Goal: Task Accomplishment & Management: Manage account settings

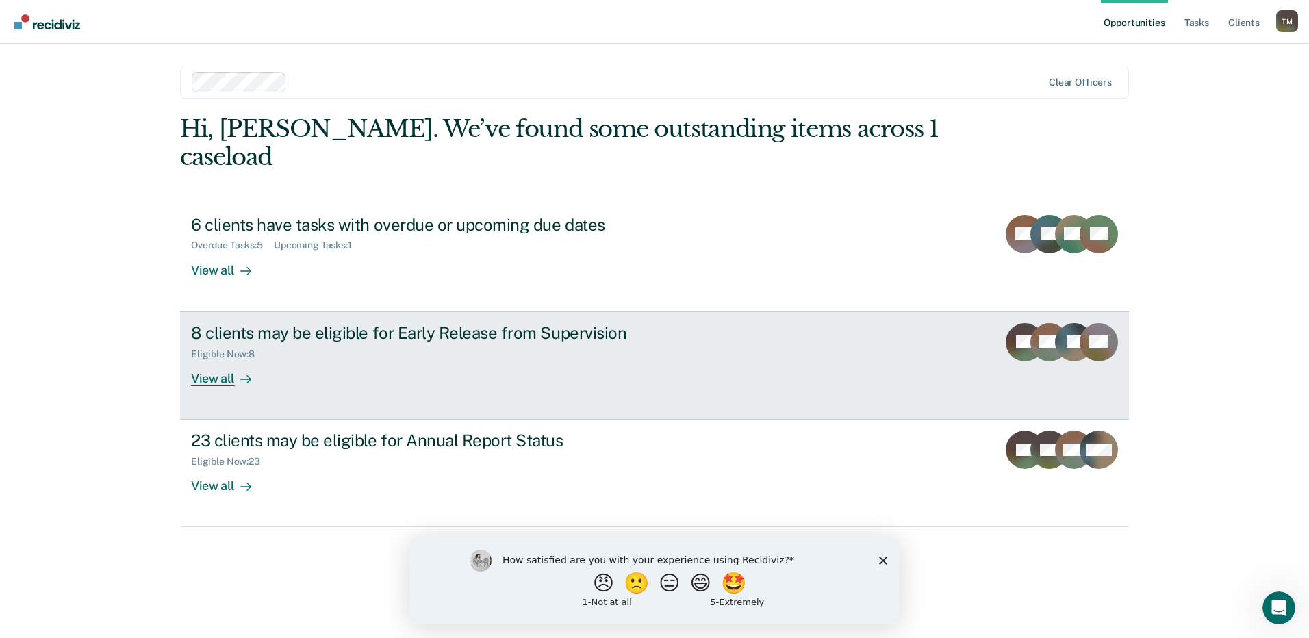
click at [214, 359] on div "View all" at bounding box center [229, 372] width 77 height 27
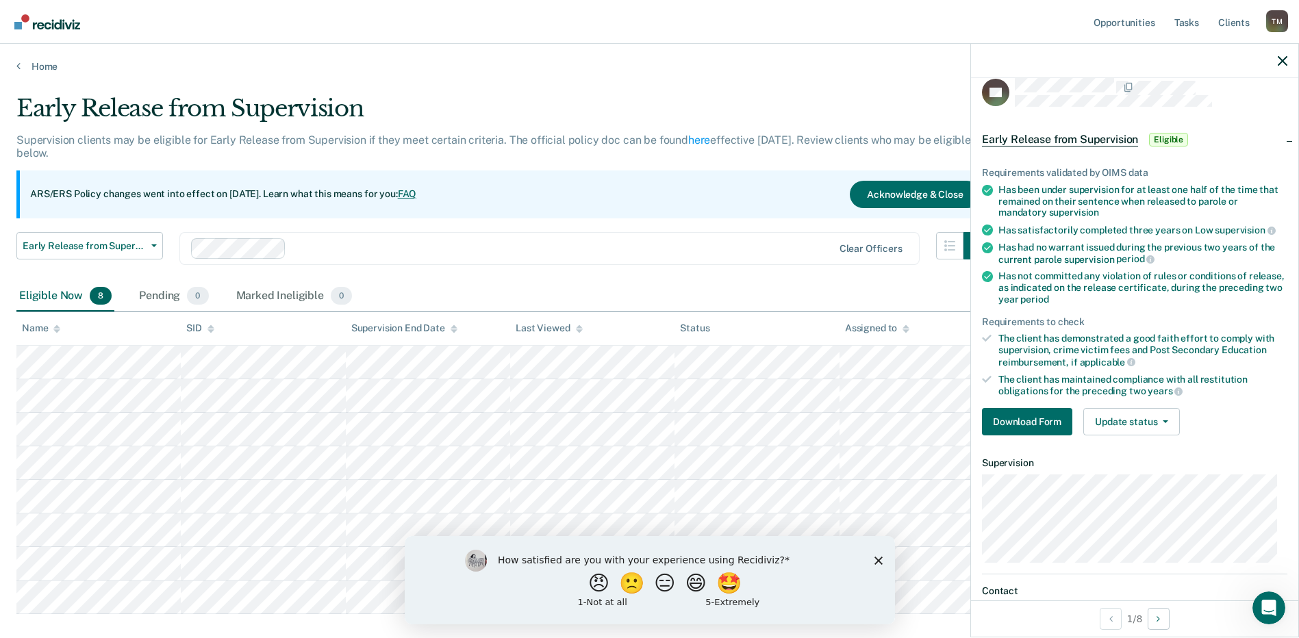
scroll to position [101, 0]
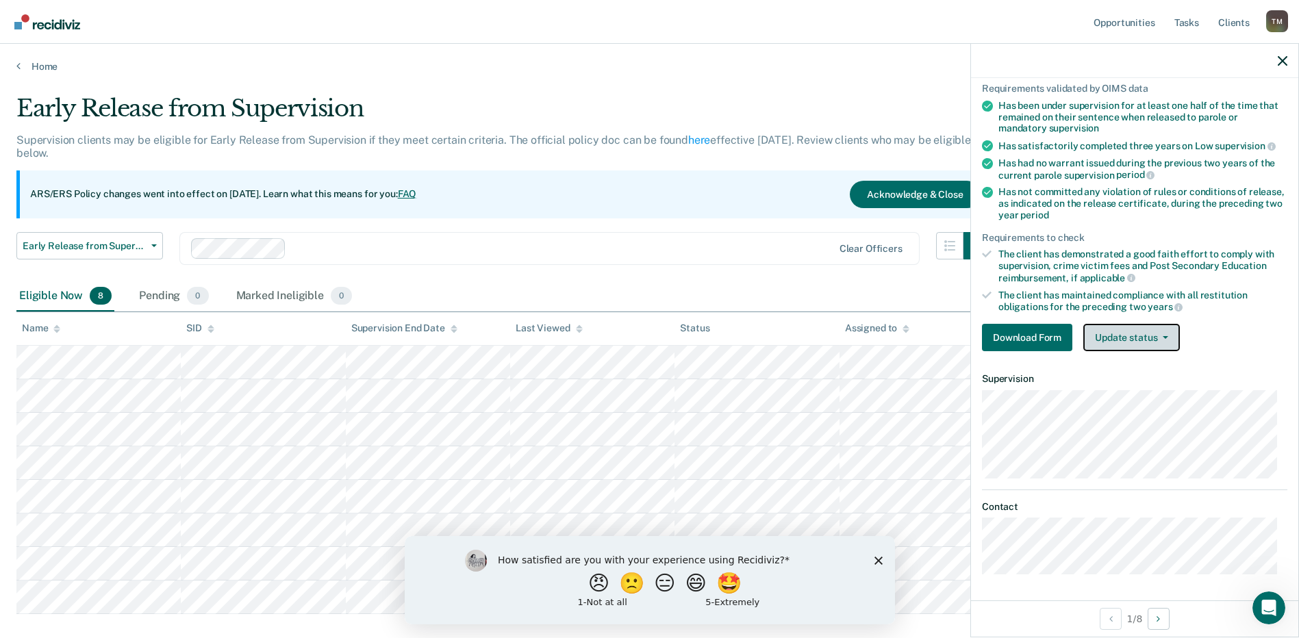
click at [1164, 338] on button "Update status" at bounding box center [1131, 337] width 97 height 27
click at [875, 561] on polygon "Close survey" at bounding box center [877, 560] width 8 height 8
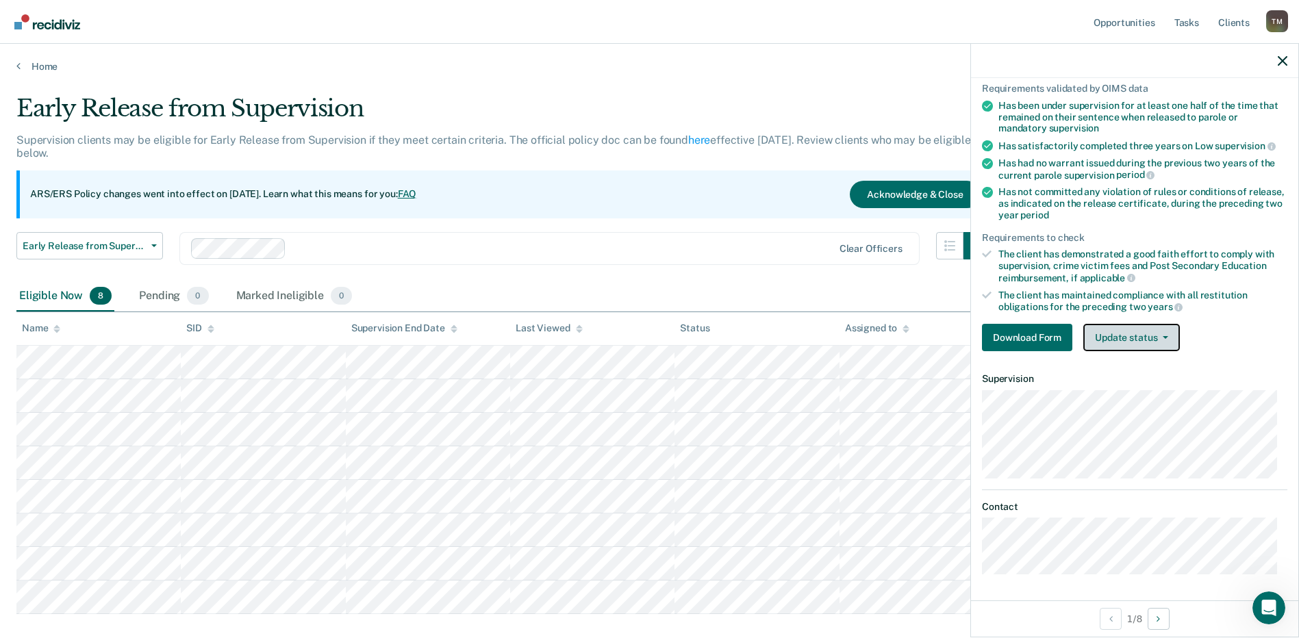
click at [1166, 336] on icon "button" at bounding box center [1164, 337] width 5 height 3
click at [1164, 617] on button "Next Opportunity" at bounding box center [1158, 619] width 22 height 22
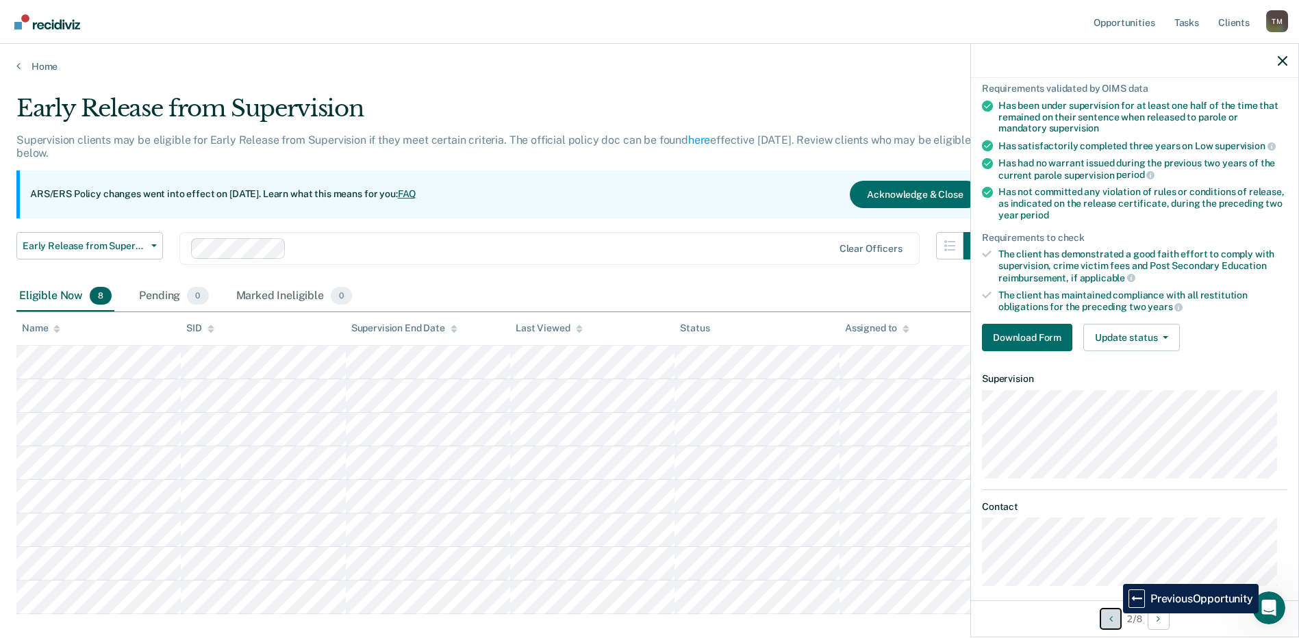
click at [1112, 613] on button "Previous Opportunity" at bounding box center [1110, 619] width 22 height 22
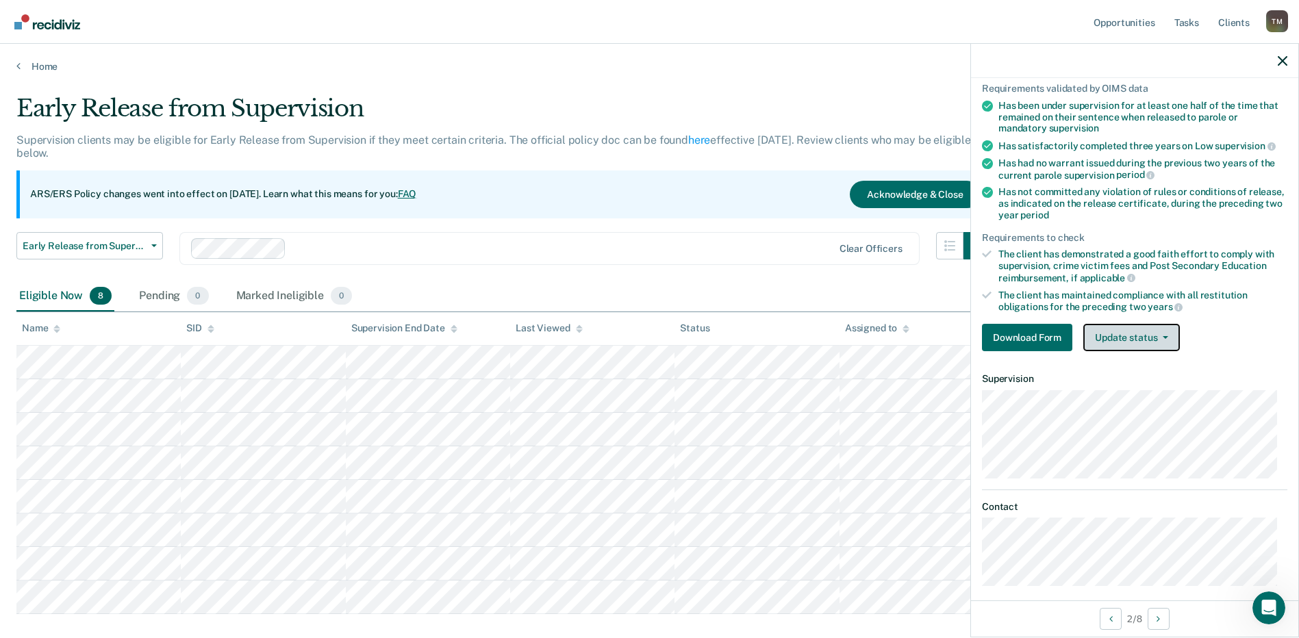
click at [1164, 333] on button "Update status" at bounding box center [1131, 337] width 97 height 27
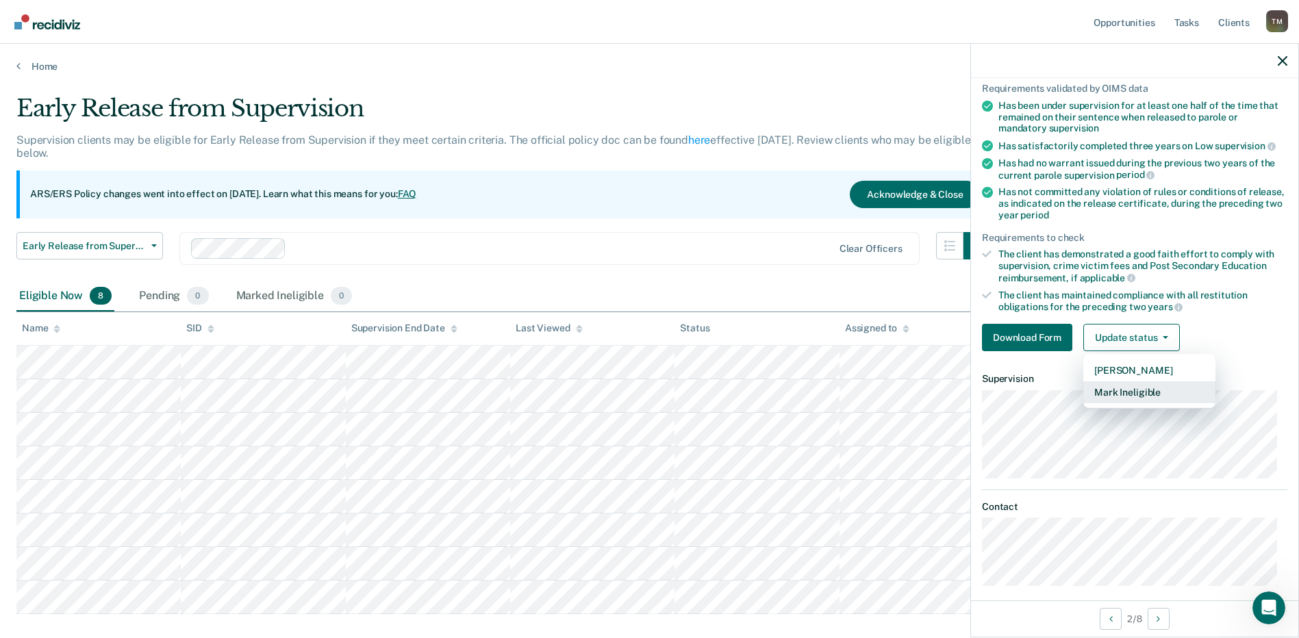
click at [1139, 391] on button "Mark Ineligible" at bounding box center [1149, 392] width 132 height 22
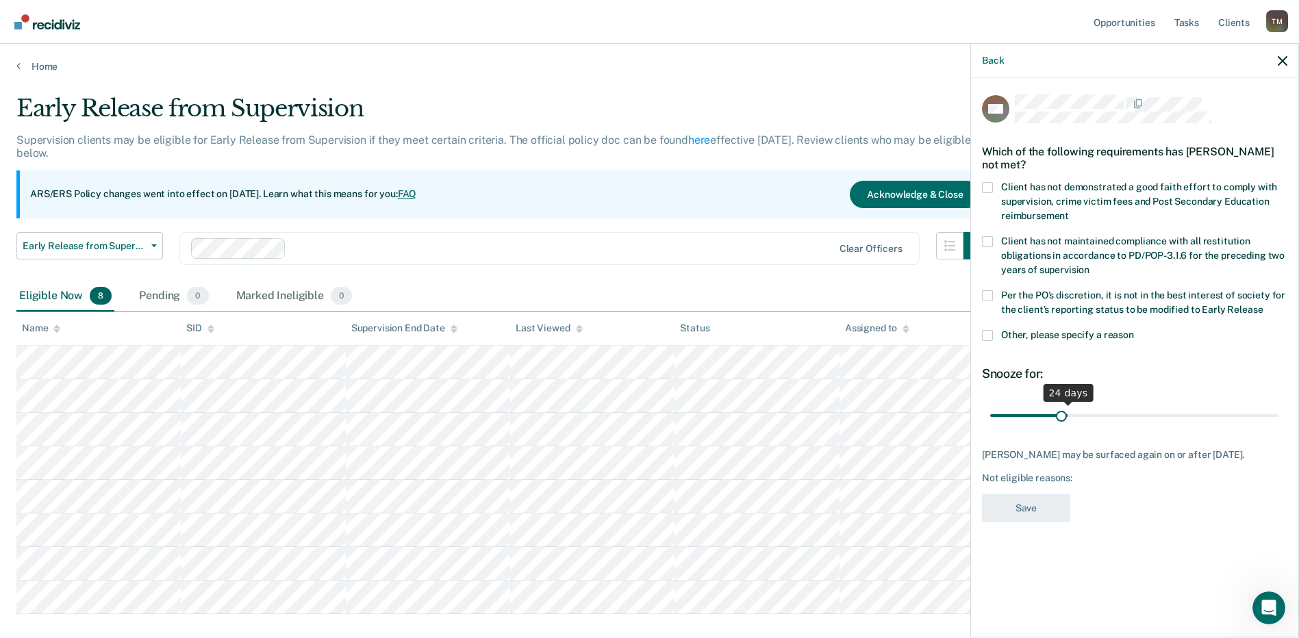
drag, startPoint x: 1086, startPoint y: 413, endPoint x: 1053, endPoint y: 400, distance: 35.6
type input "22"
click at [1060, 404] on input "range" at bounding box center [1134, 415] width 289 height 24
click at [993, 332] on label "Other, please specify a reason" at bounding box center [1134, 337] width 305 height 14
click at [1134, 330] on input "Other, please specify a reason" at bounding box center [1134, 330] width 0 height 0
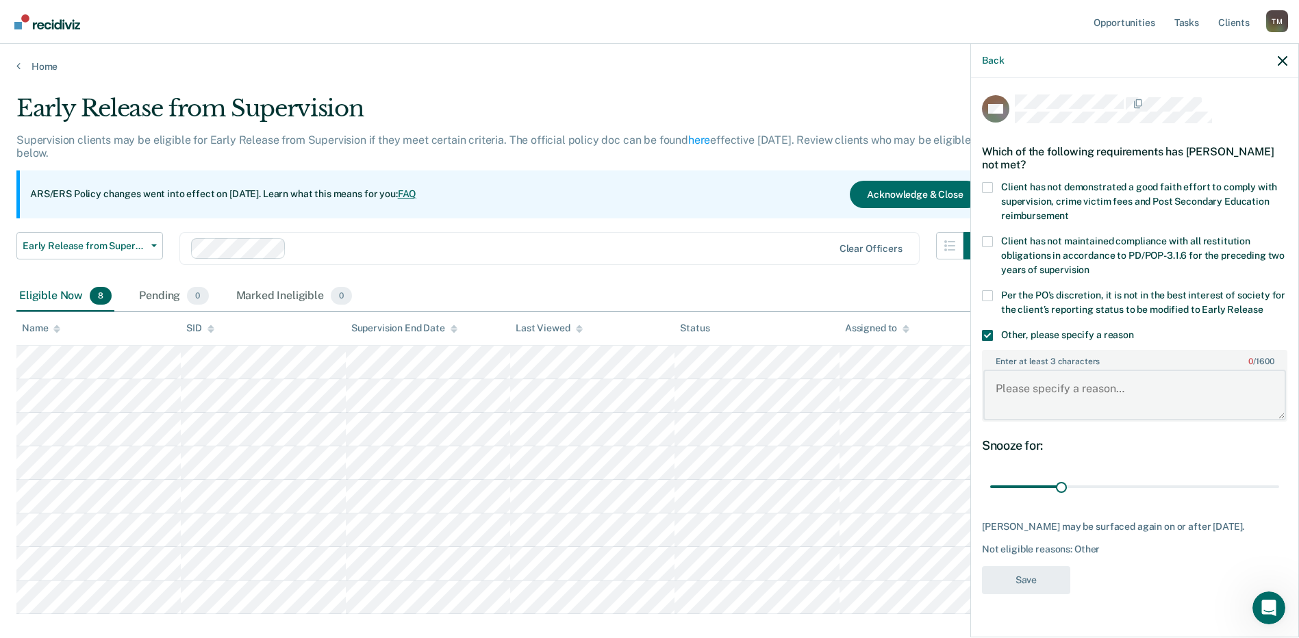
click at [1075, 407] on textarea "Enter at least 3 characters 0 / 1600" at bounding box center [1134, 395] width 303 height 51
click at [1066, 389] on textarea "Client has a" at bounding box center [1134, 395] width 303 height 51
type textarea "Client has a non-qualifying offense"
click at [1043, 585] on button "Save" at bounding box center [1026, 580] width 88 height 28
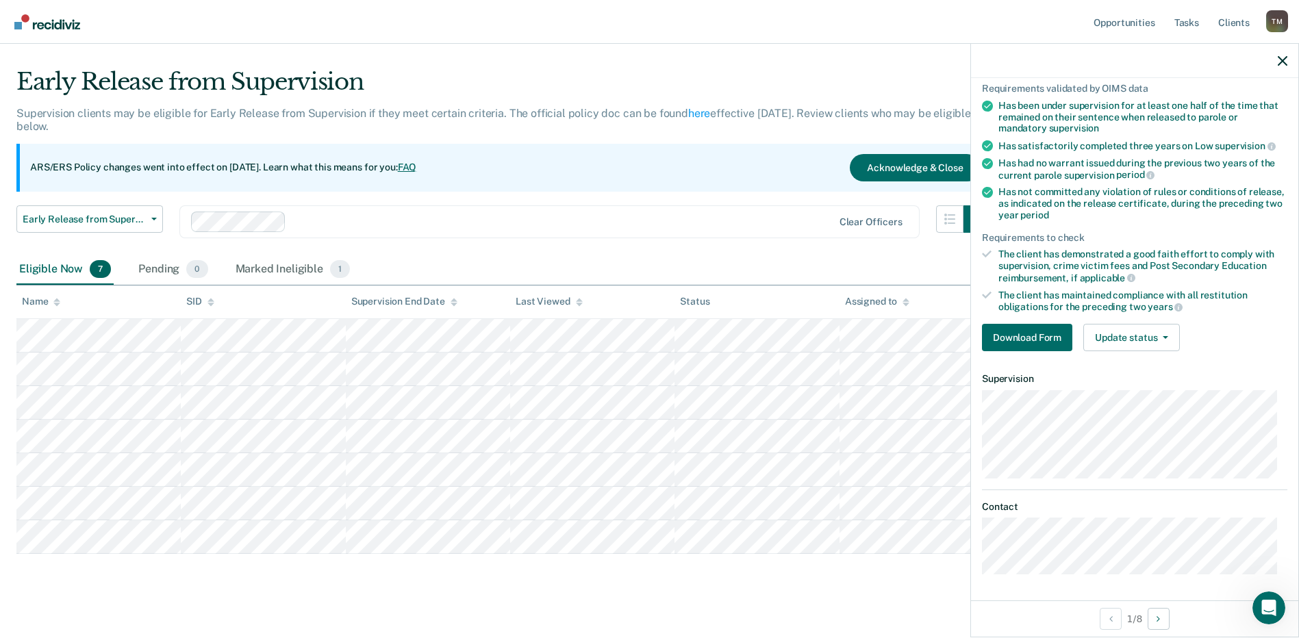
scroll to position [41, 0]
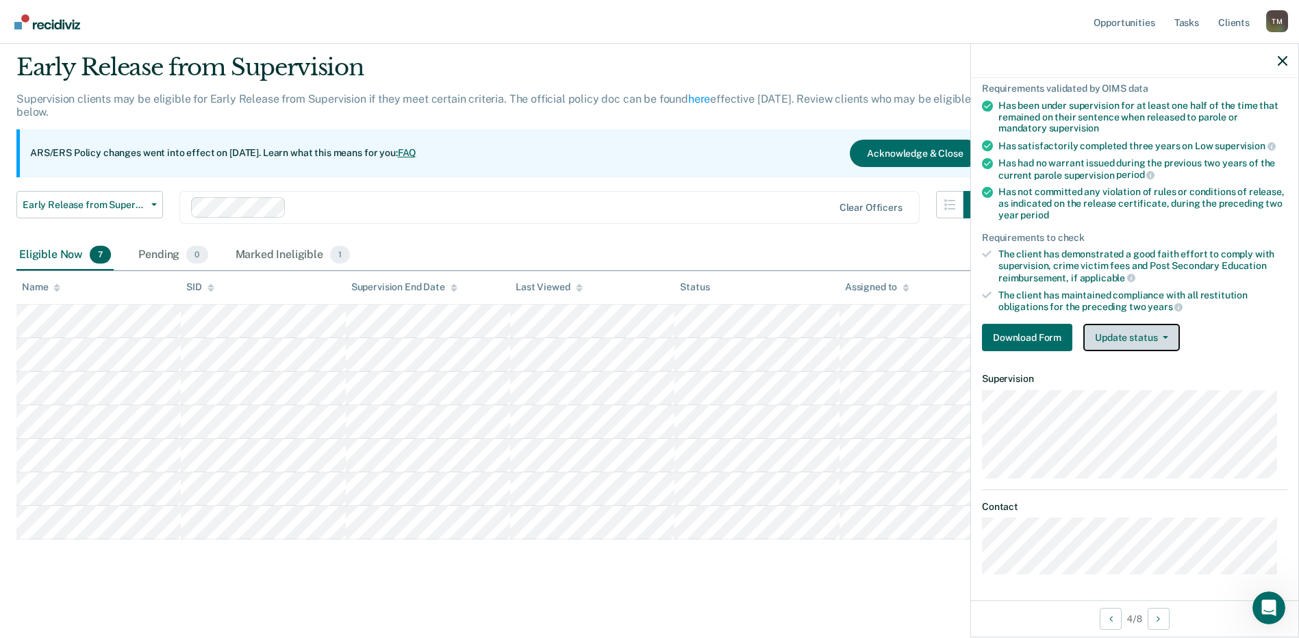
click at [1157, 336] on span "button" at bounding box center [1162, 337] width 11 height 3
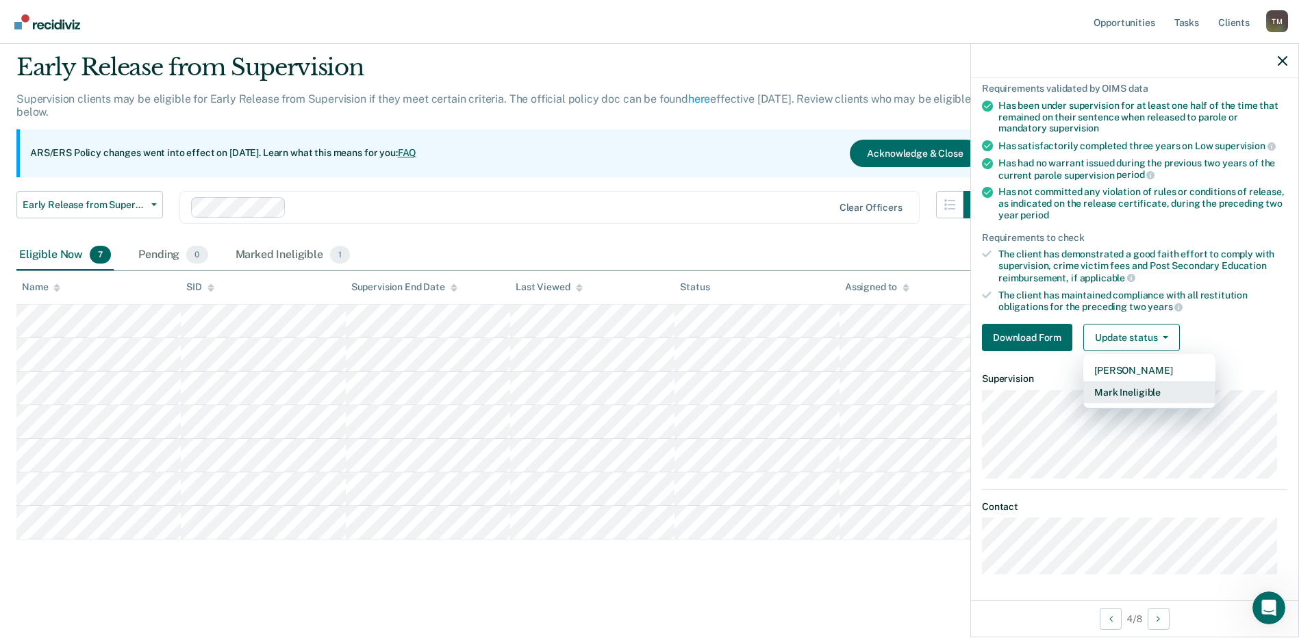
click at [1147, 392] on button "Mark Ineligible" at bounding box center [1149, 392] width 132 height 22
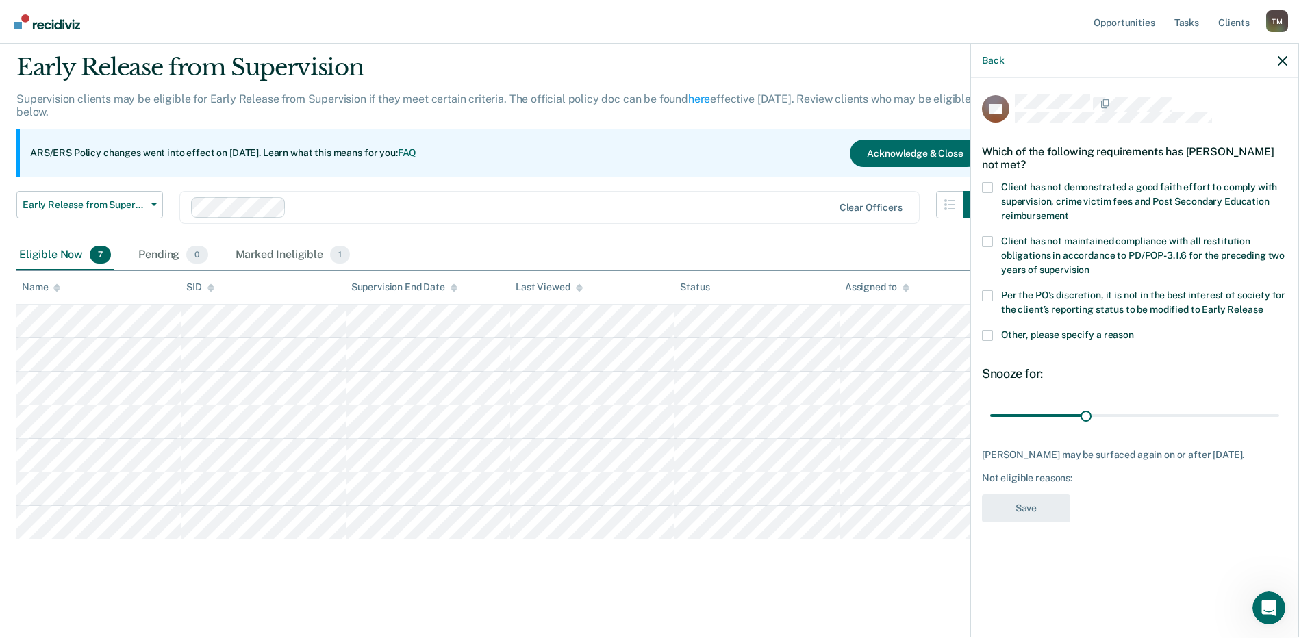
click at [988, 336] on span at bounding box center [987, 335] width 11 height 11
click at [1134, 330] on input "Other, please specify a reason" at bounding box center [1134, 330] width 0 height 0
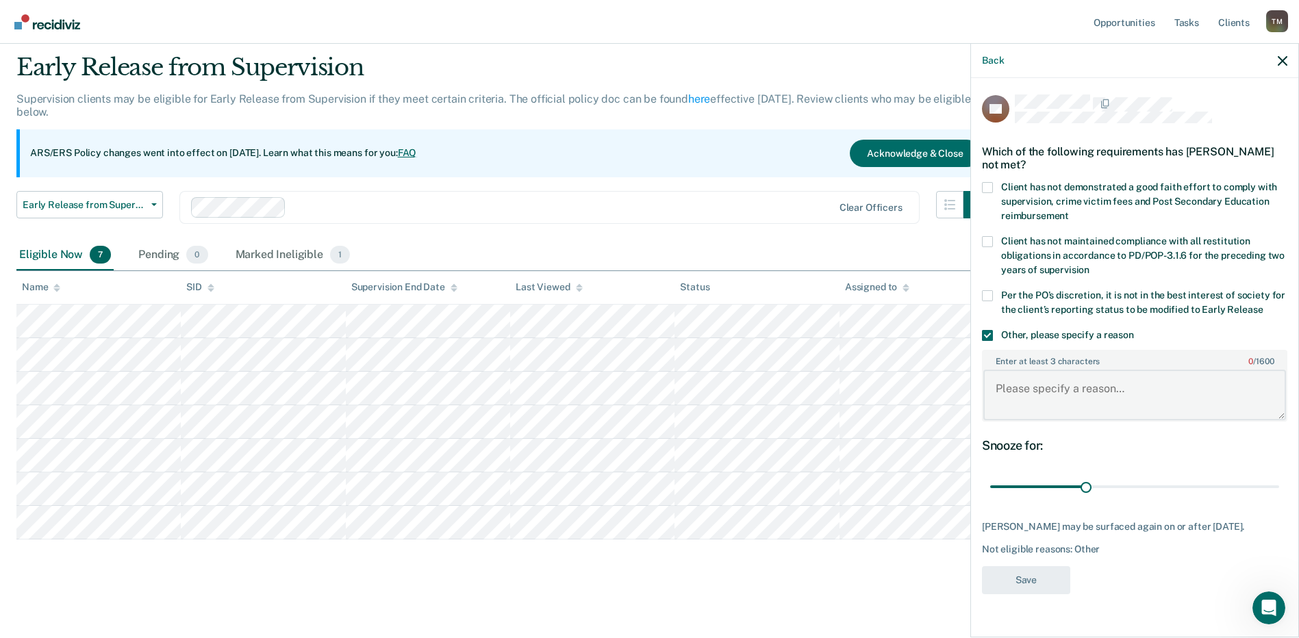
click at [1067, 381] on textarea "Enter at least 3 characters 0 / 1600" at bounding box center [1134, 395] width 303 height 51
type textarea "Client has a current and previous conviction of Burg Bldg/Burg Habit"
click at [1043, 585] on button "Save" at bounding box center [1026, 580] width 88 height 28
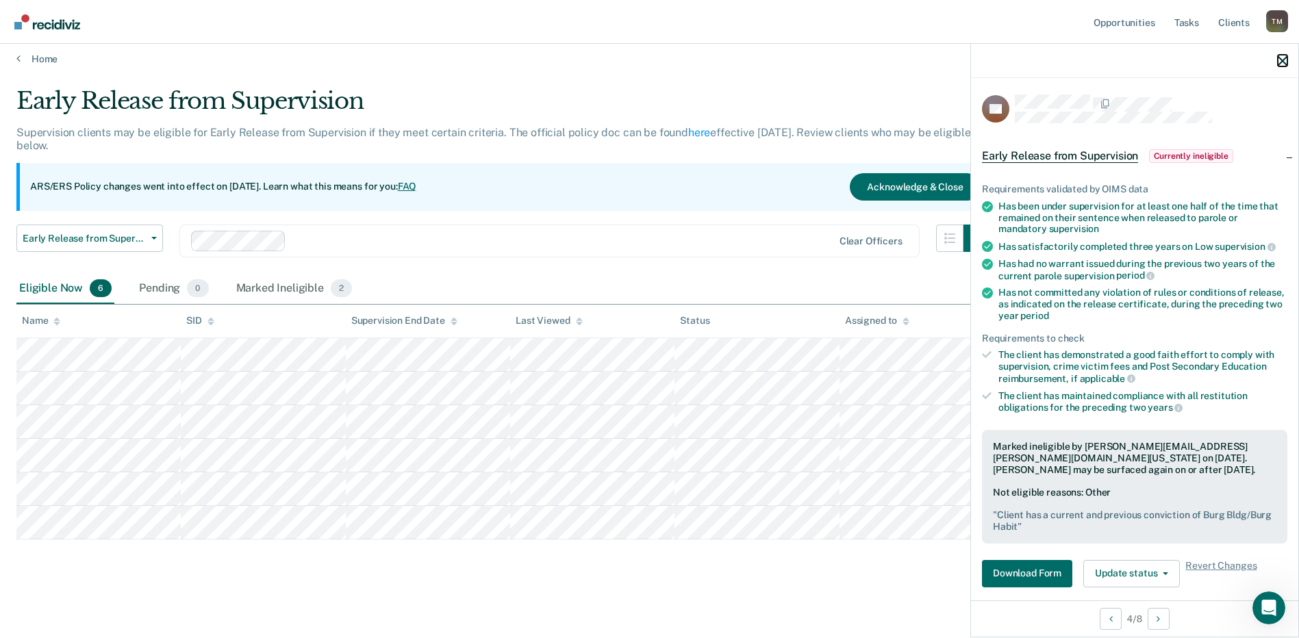
click at [1281, 65] on icon "button" at bounding box center [1282, 61] width 10 height 10
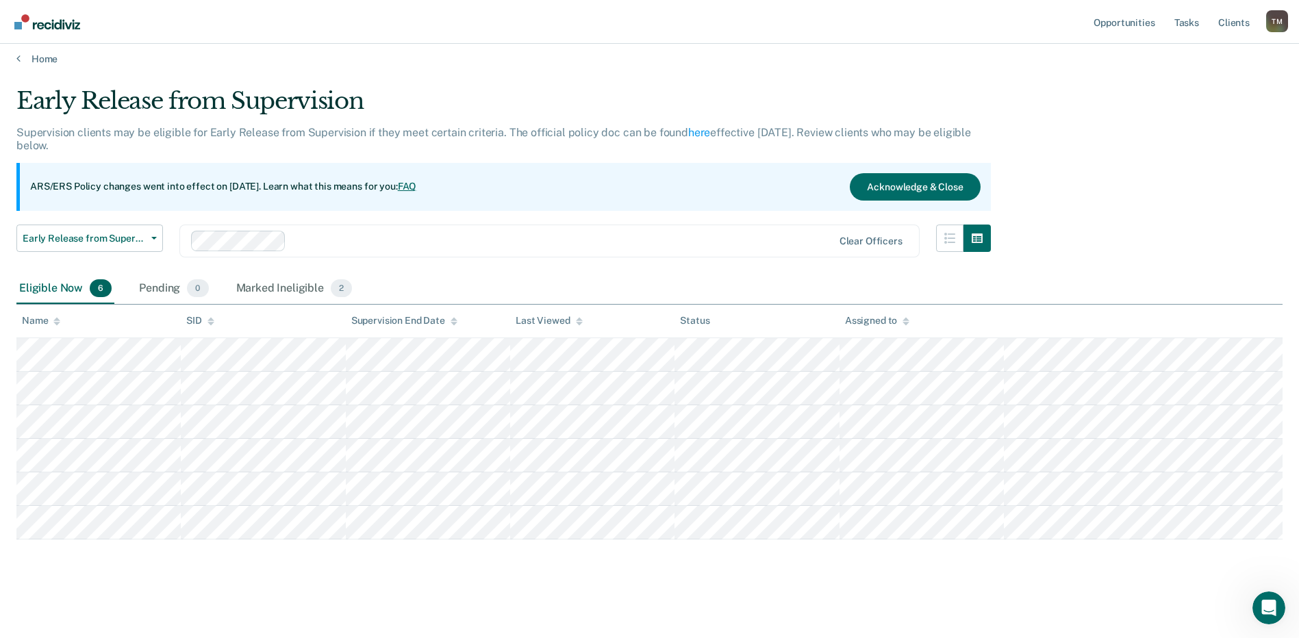
click at [1277, 27] on div "T M" at bounding box center [1277, 21] width 22 height 22
click at [1203, 91] on link "Log Out" at bounding box center [1221, 90] width 110 height 12
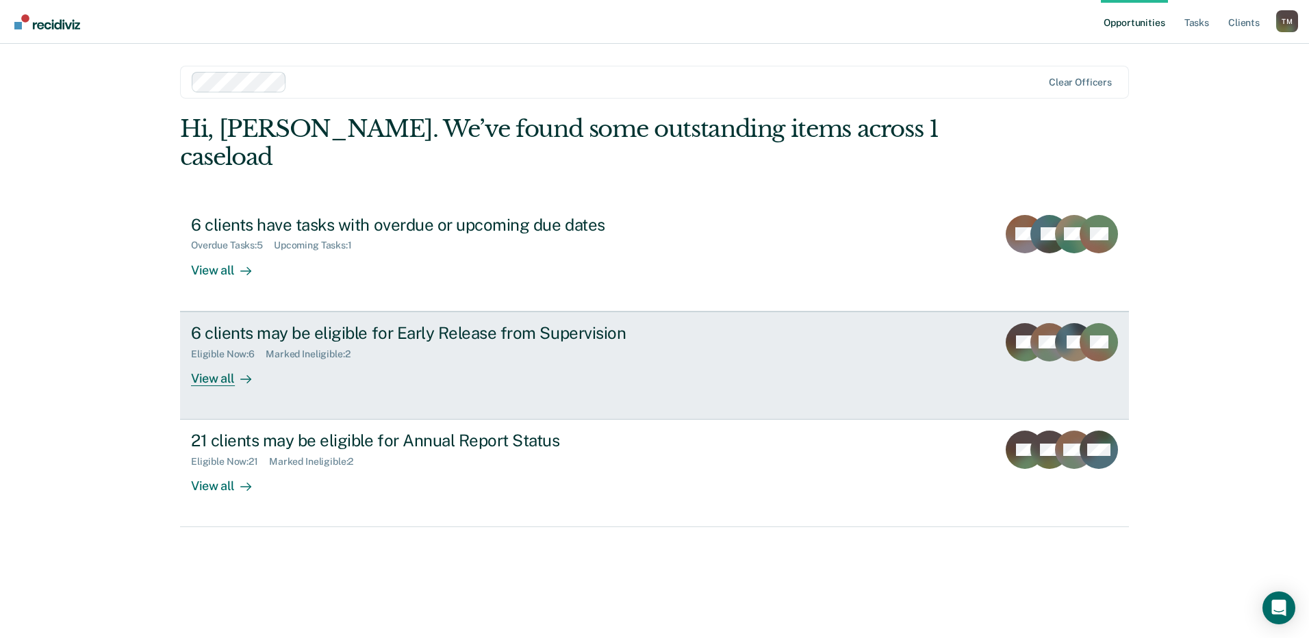
click at [214, 359] on div "View all" at bounding box center [229, 372] width 77 height 27
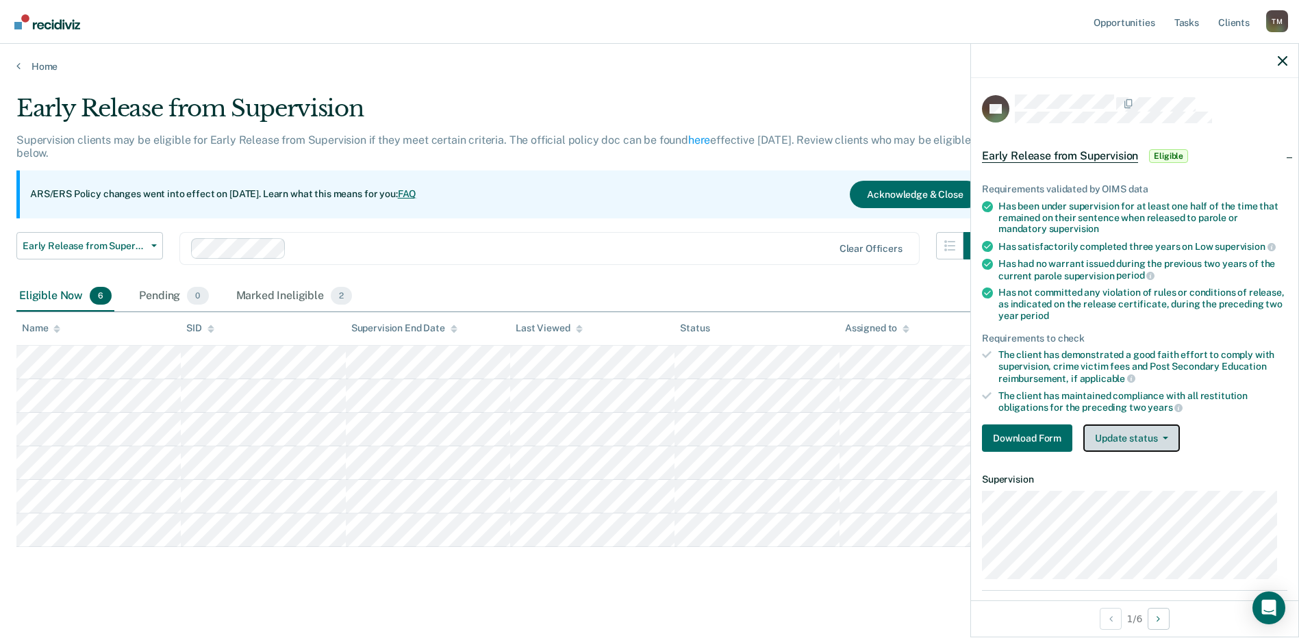
click at [1162, 437] on icon "button" at bounding box center [1164, 438] width 5 height 3
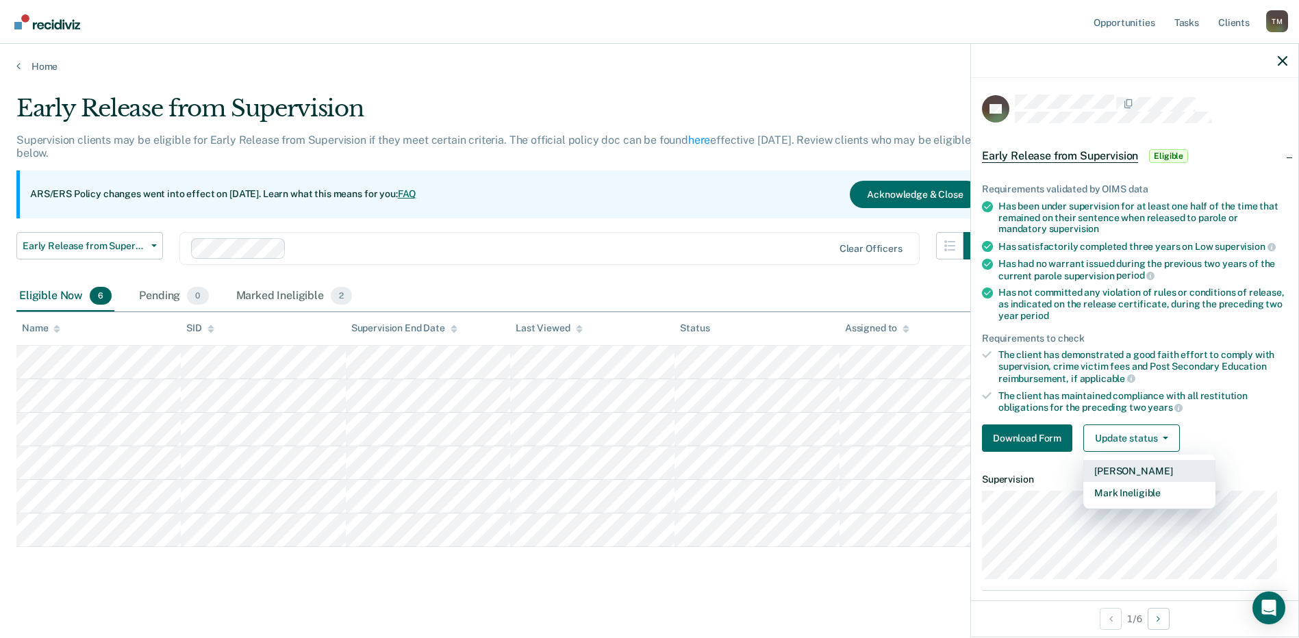
click at [1123, 472] on button "[PERSON_NAME]" at bounding box center [1149, 471] width 132 height 22
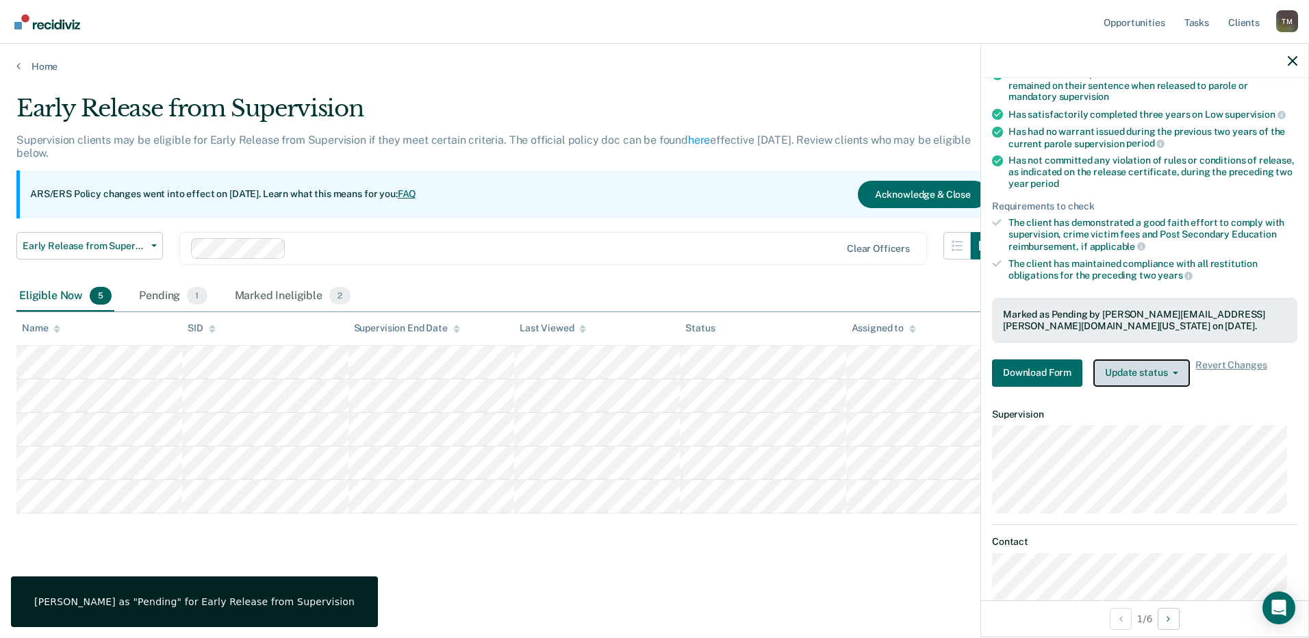
scroll to position [99, 0]
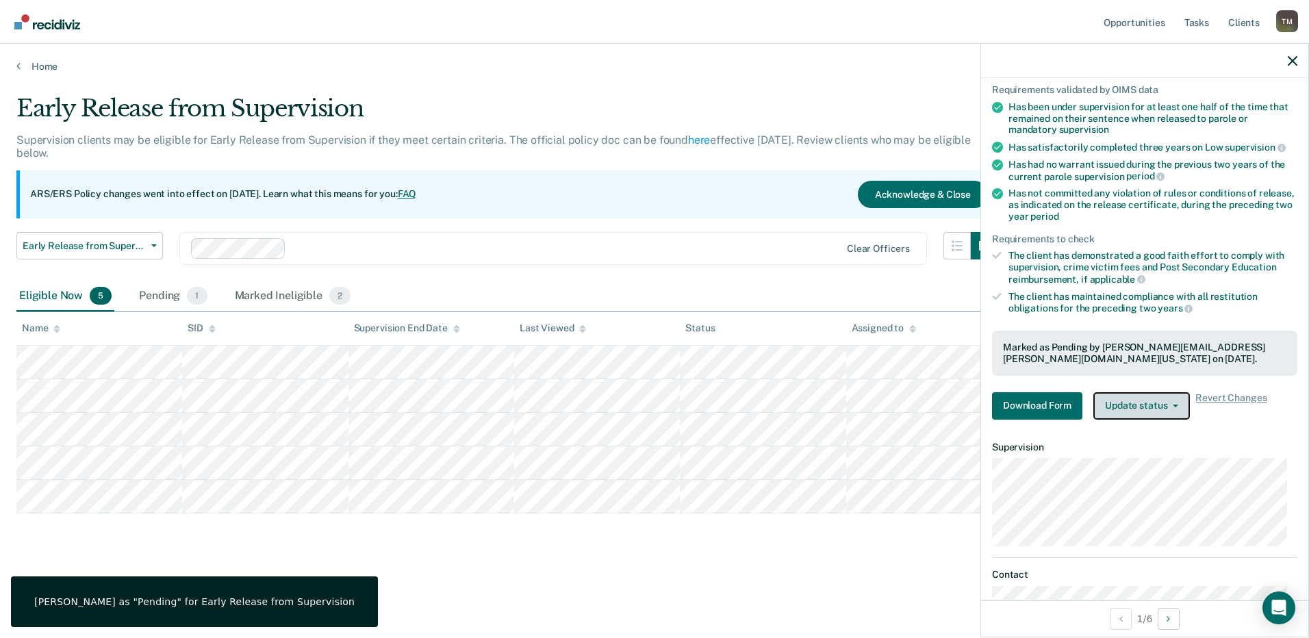
click at [1174, 405] on icon "button" at bounding box center [1175, 406] width 5 height 3
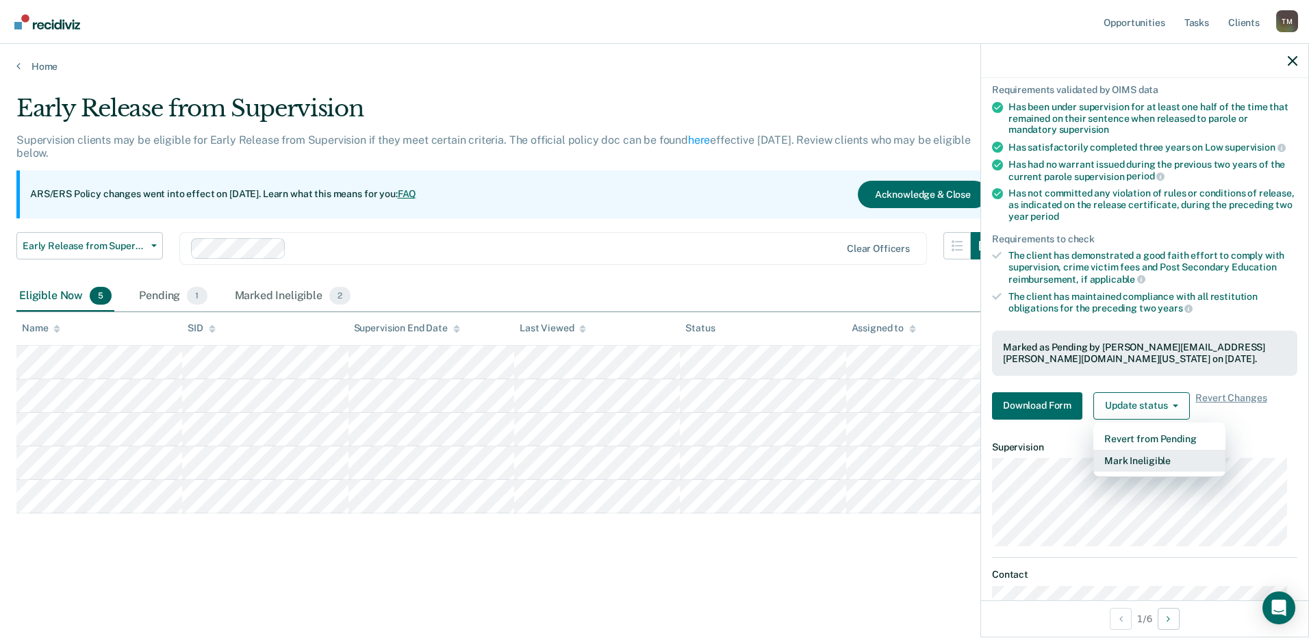
click at [1150, 460] on button "Mark Ineligible" at bounding box center [1159, 461] width 132 height 22
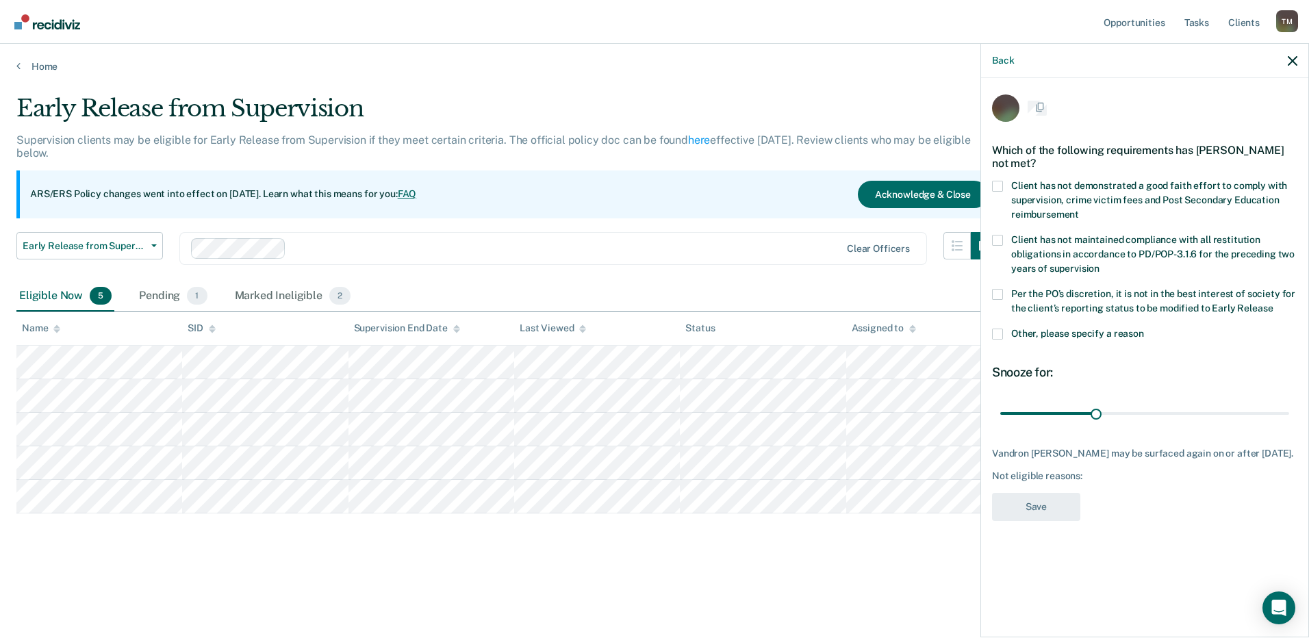
scroll to position [0, 0]
click at [997, 55] on button "Back" at bounding box center [1003, 61] width 22 height 12
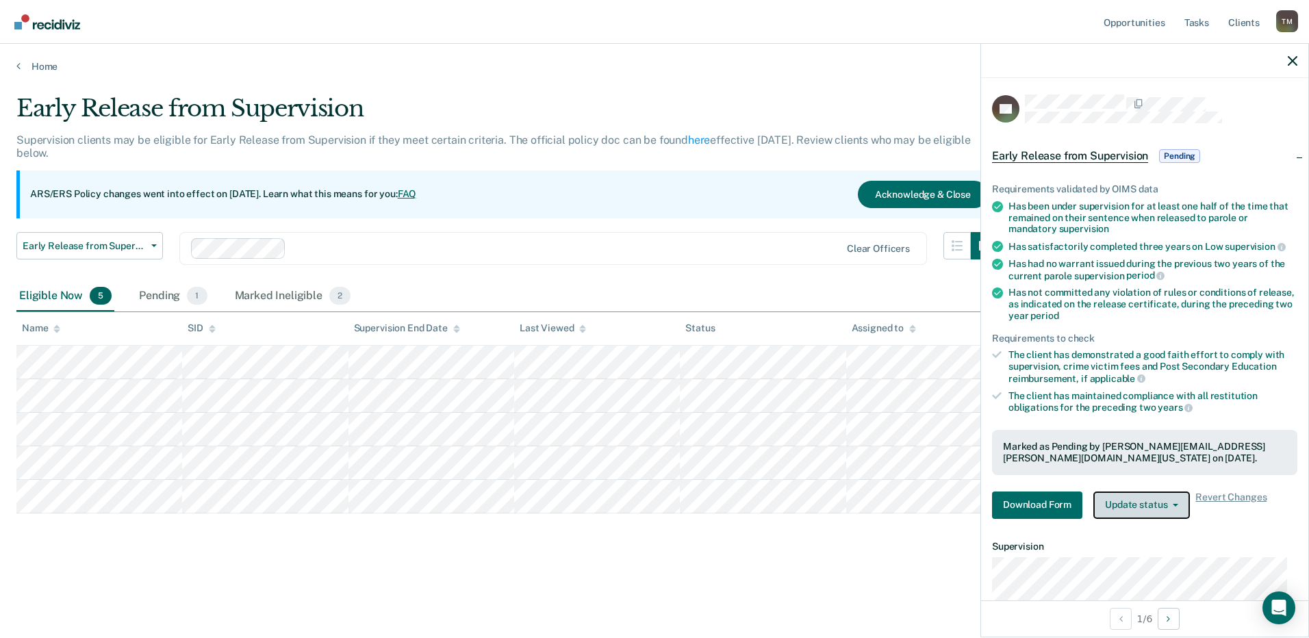
click at [1164, 505] on button "Update status" at bounding box center [1141, 504] width 97 height 27
click at [162, 297] on div "Pending 1" at bounding box center [172, 296] width 73 height 30
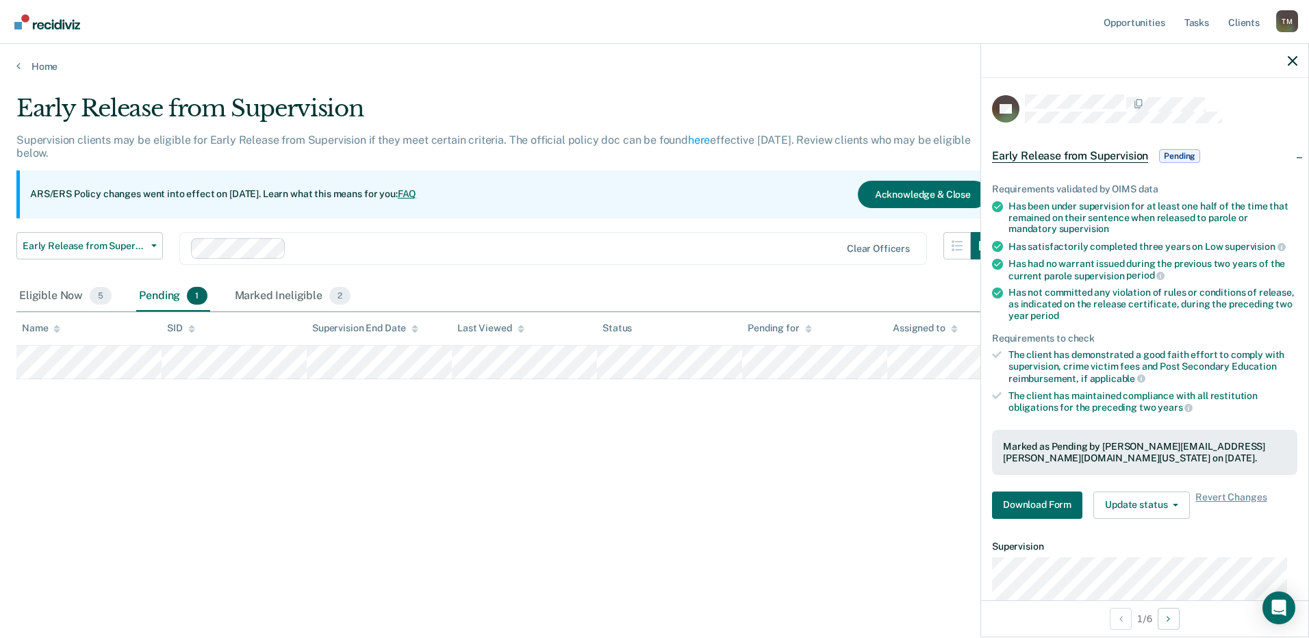
drag, startPoint x: 87, startPoint y: 381, endPoint x: 76, endPoint y: 388, distance: 12.9
click at [95, 415] on div "Early Release from Supervision Supervision clients may be eligible for Early Re…" at bounding box center [654, 314] width 1276 height 441
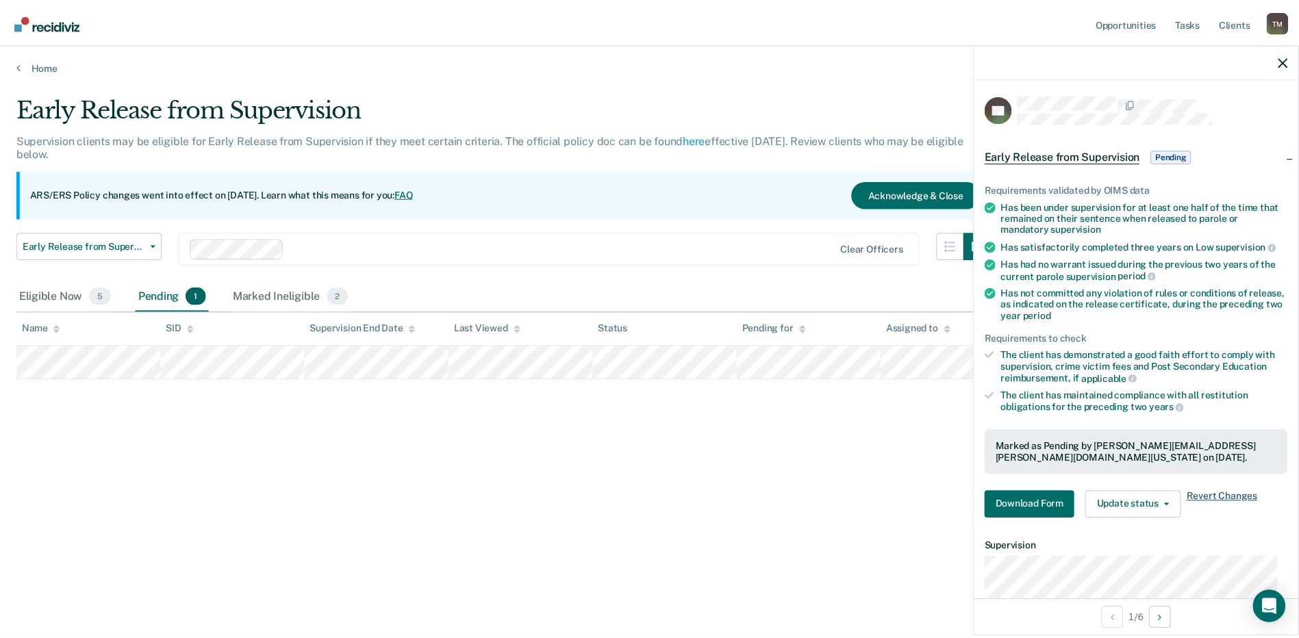
scroll to position [168, 0]
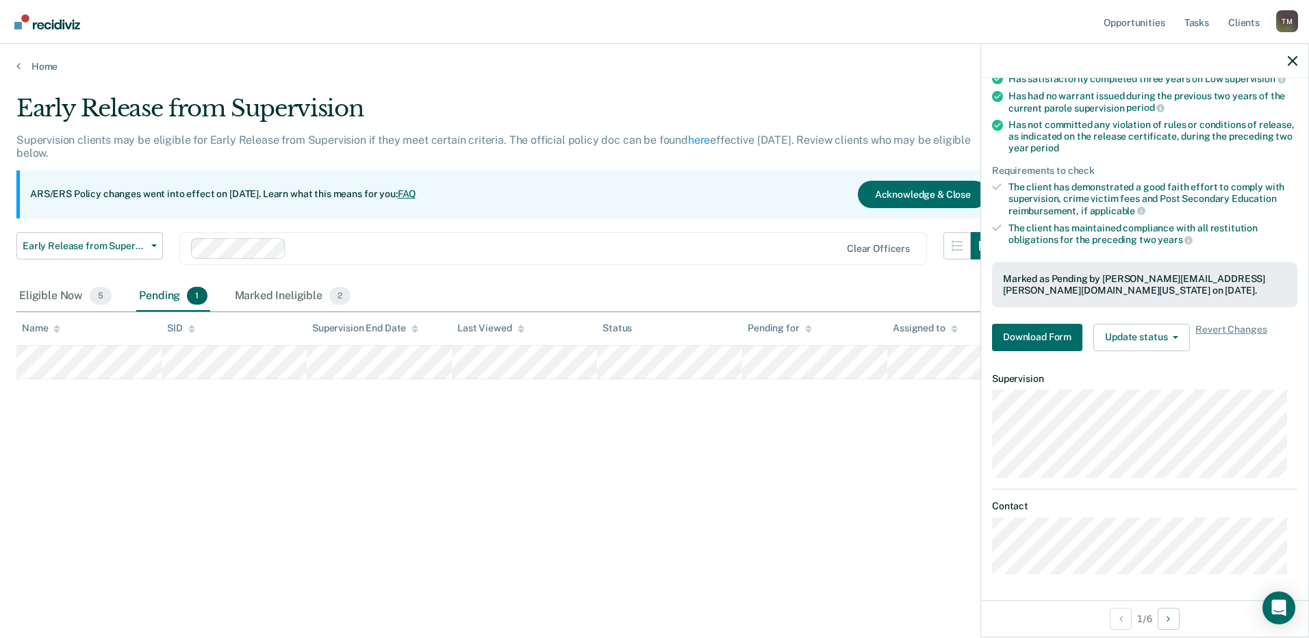
click at [1233, 330] on span "Revert Changes" at bounding box center [1230, 337] width 71 height 27
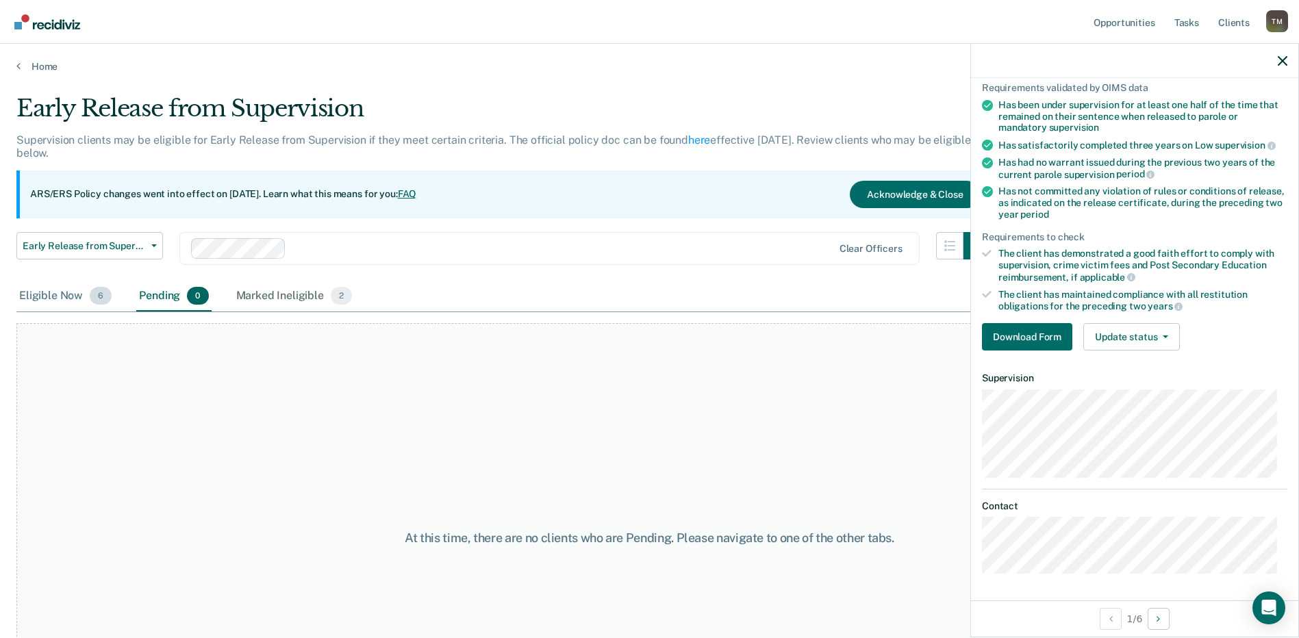
click at [49, 292] on div "Eligible Now 6" at bounding box center [65, 296] width 98 height 30
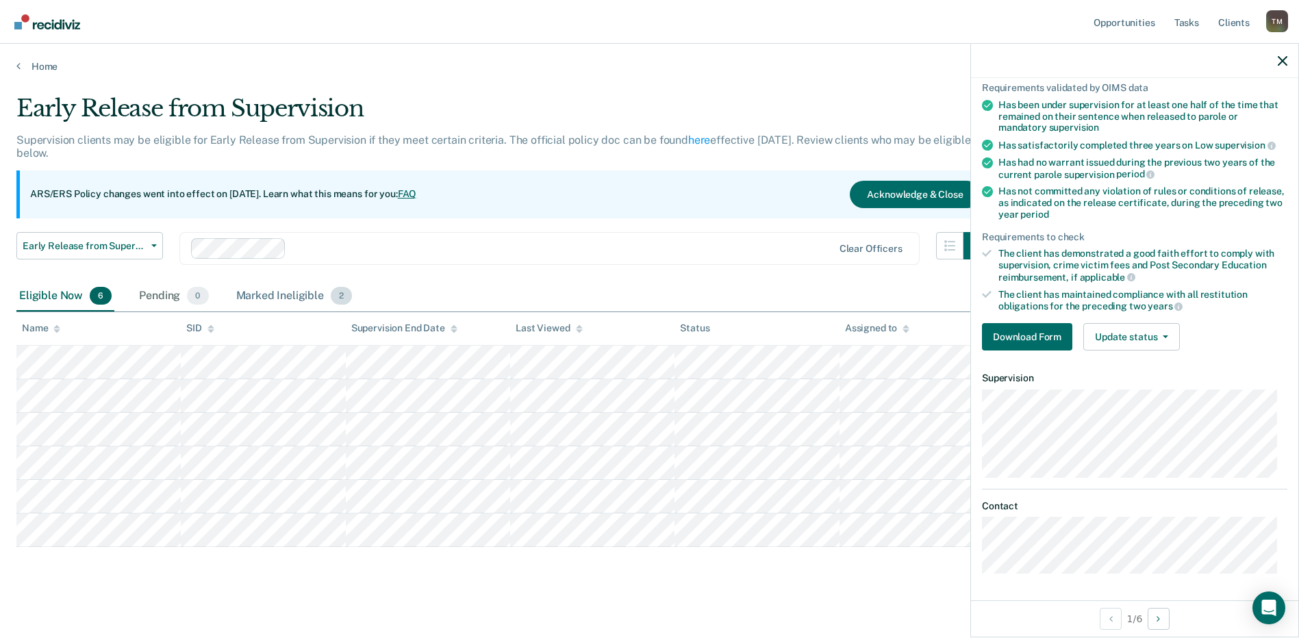
click at [294, 296] on div "Marked Ineligible 2" at bounding box center [294, 296] width 122 height 30
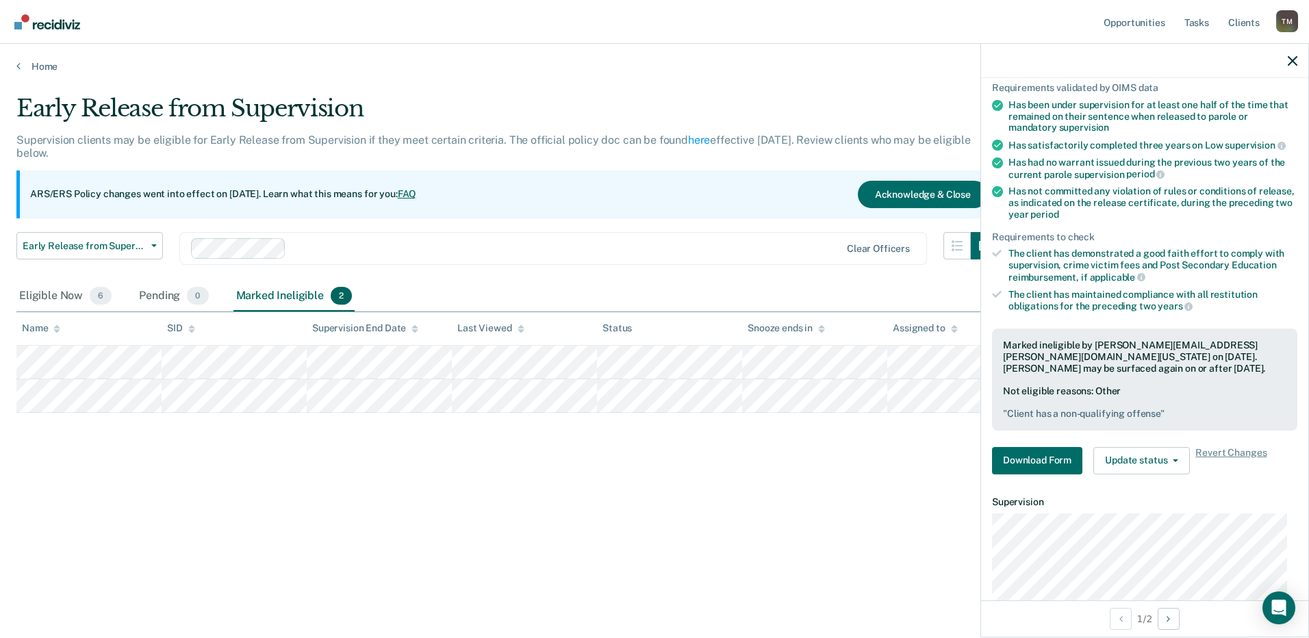
scroll to position [168, 0]
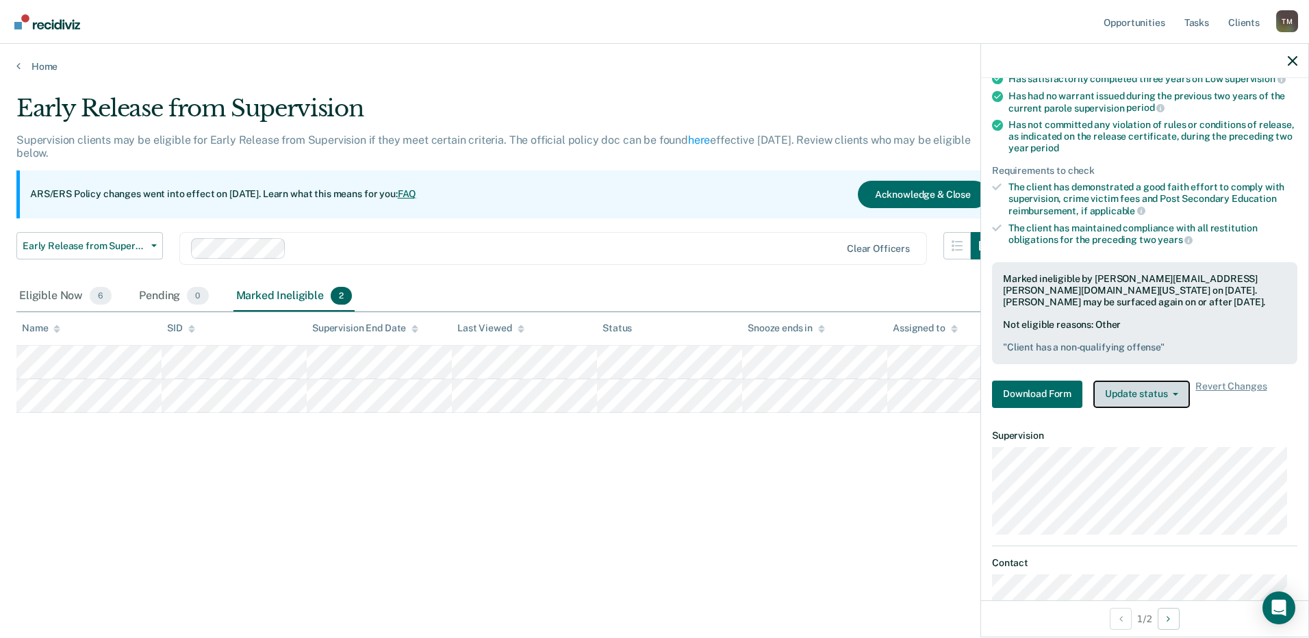
click at [1174, 393] on icon "button" at bounding box center [1175, 394] width 5 height 3
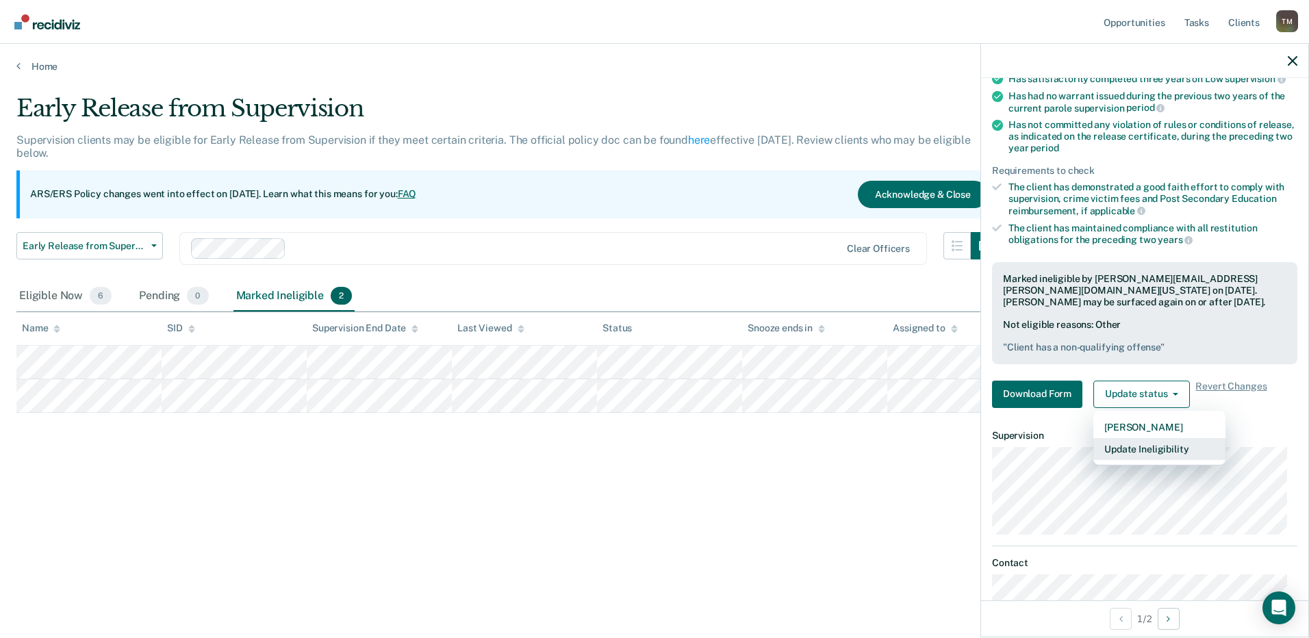
click at [1158, 448] on button "Update Ineligibility" at bounding box center [1159, 449] width 132 height 22
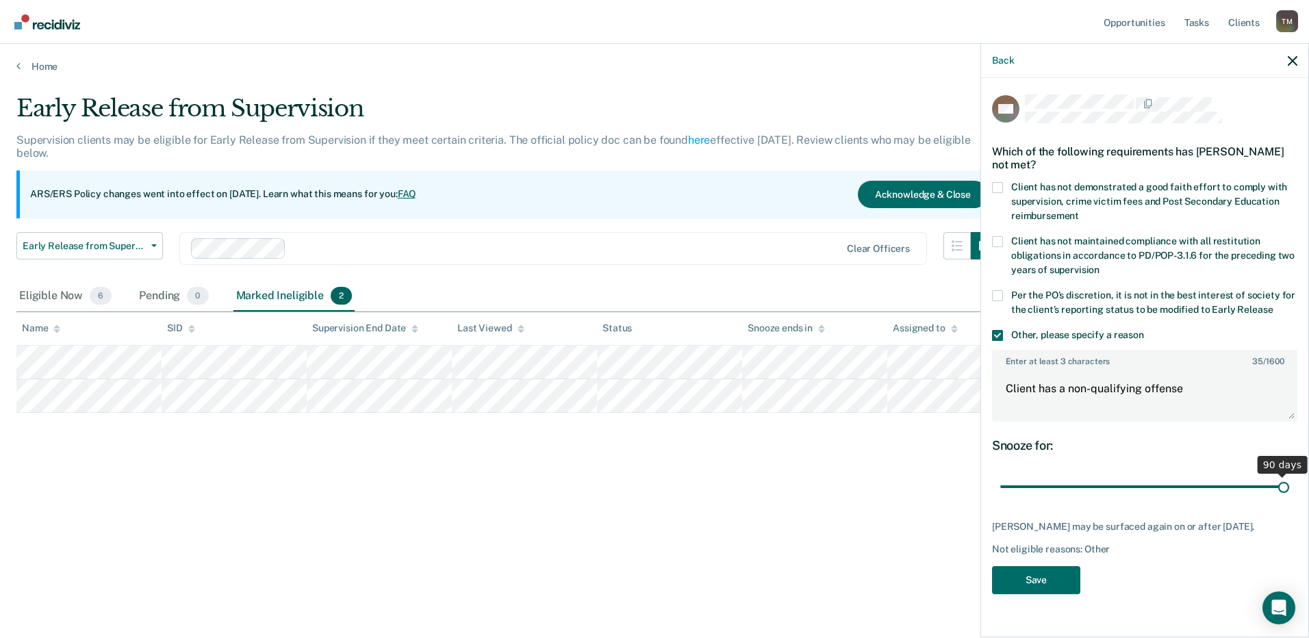
drag, startPoint x: 1071, startPoint y: 489, endPoint x: 1295, endPoint y: 489, distance: 223.8
type input "90"
click at [1289, 489] on input "range" at bounding box center [1144, 487] width 289 height 24
click at [1031, 586] on button "Save" at bounding box center [1036, 580] width 88 height 28
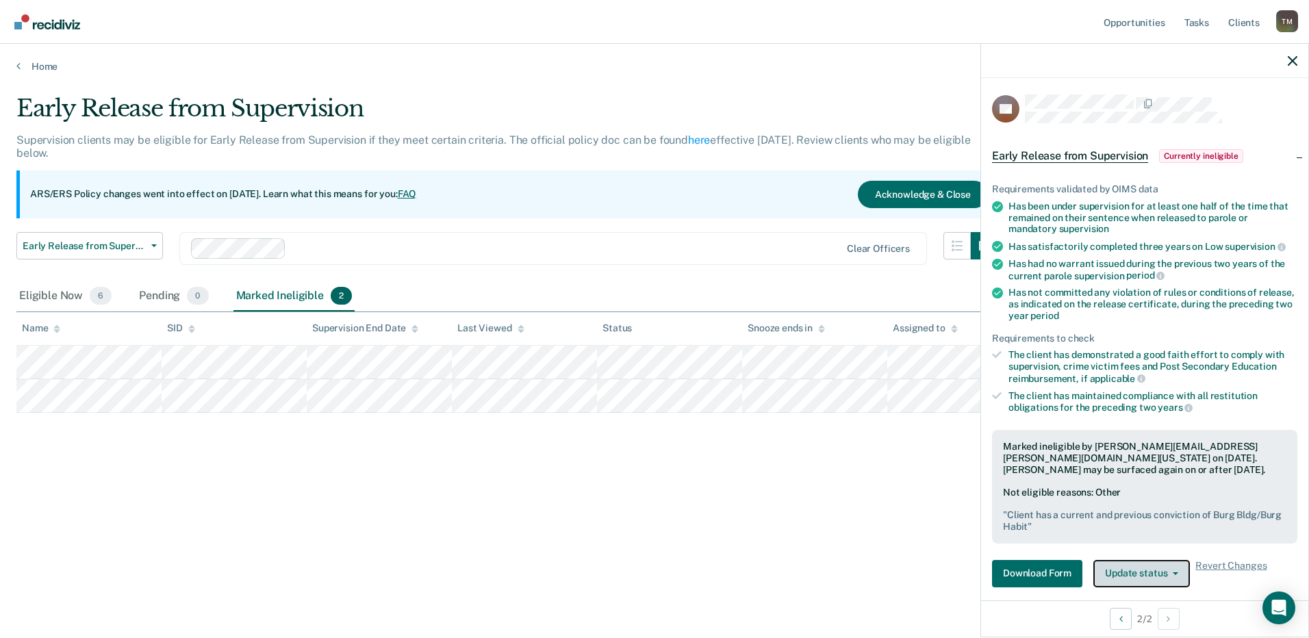
click at [1178, 572] on button "Update status" at bounding box center [1141, 573] width 97 height 27
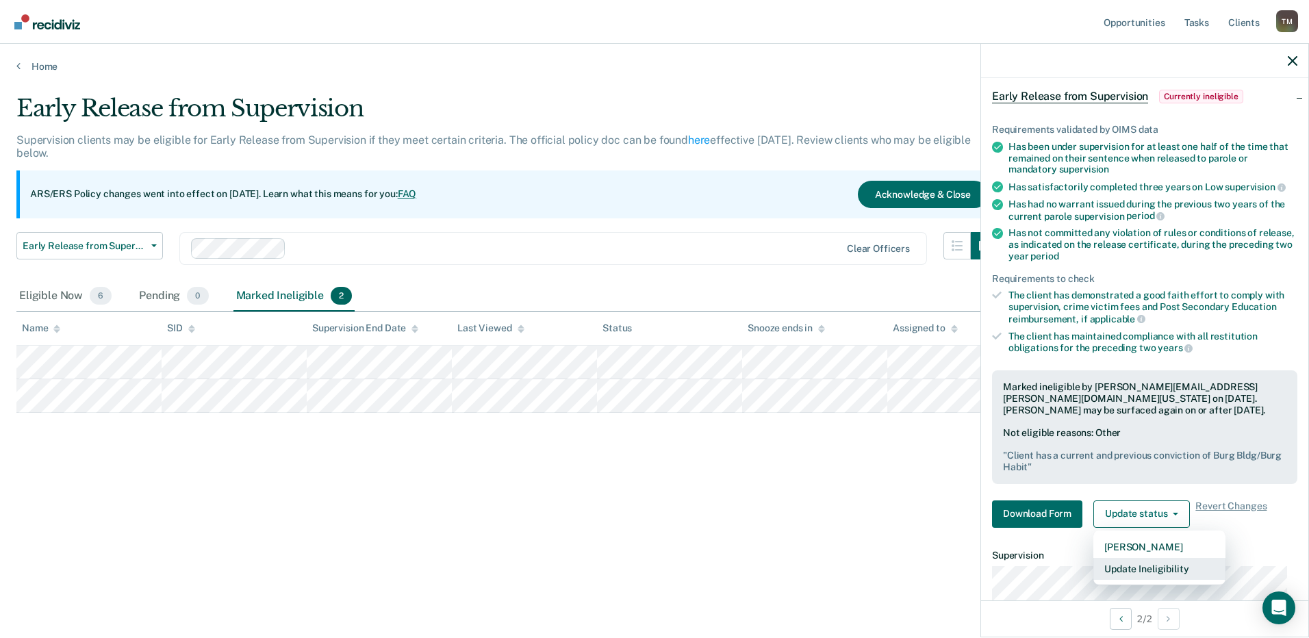
scroll to position [138, 0]
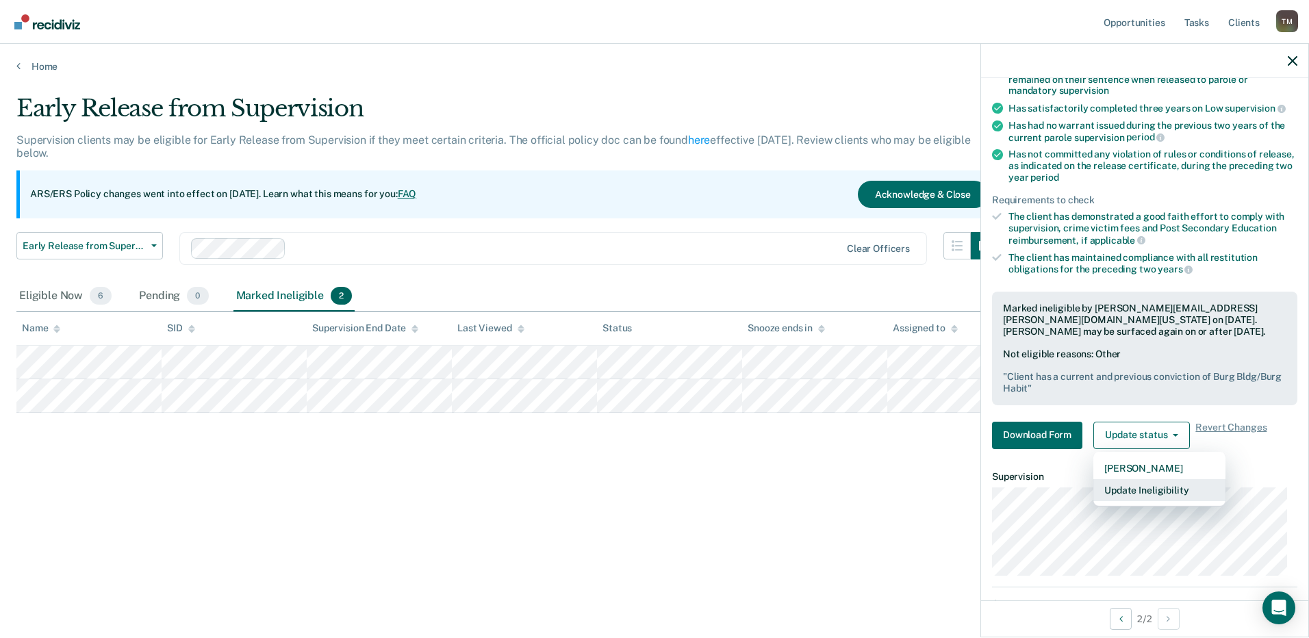
click at [1155, 487] on button "Update Ineligibility" at bounding box center [1159, 490] width 132 height 22
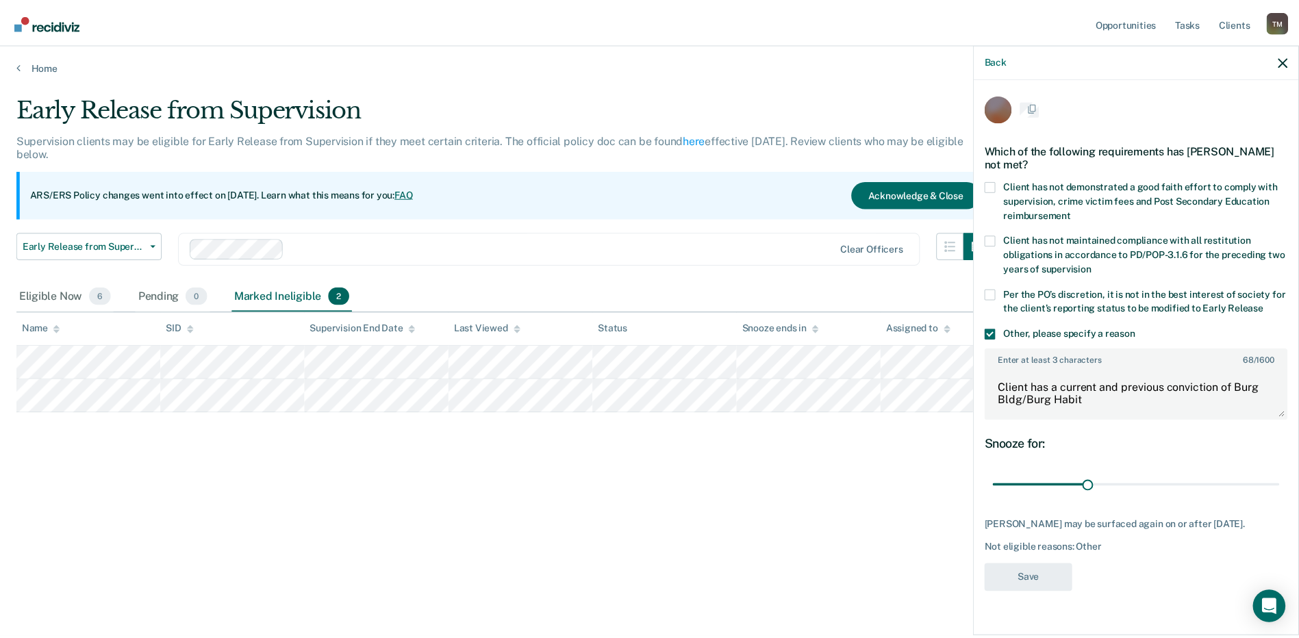
scroll to position [0, 0]
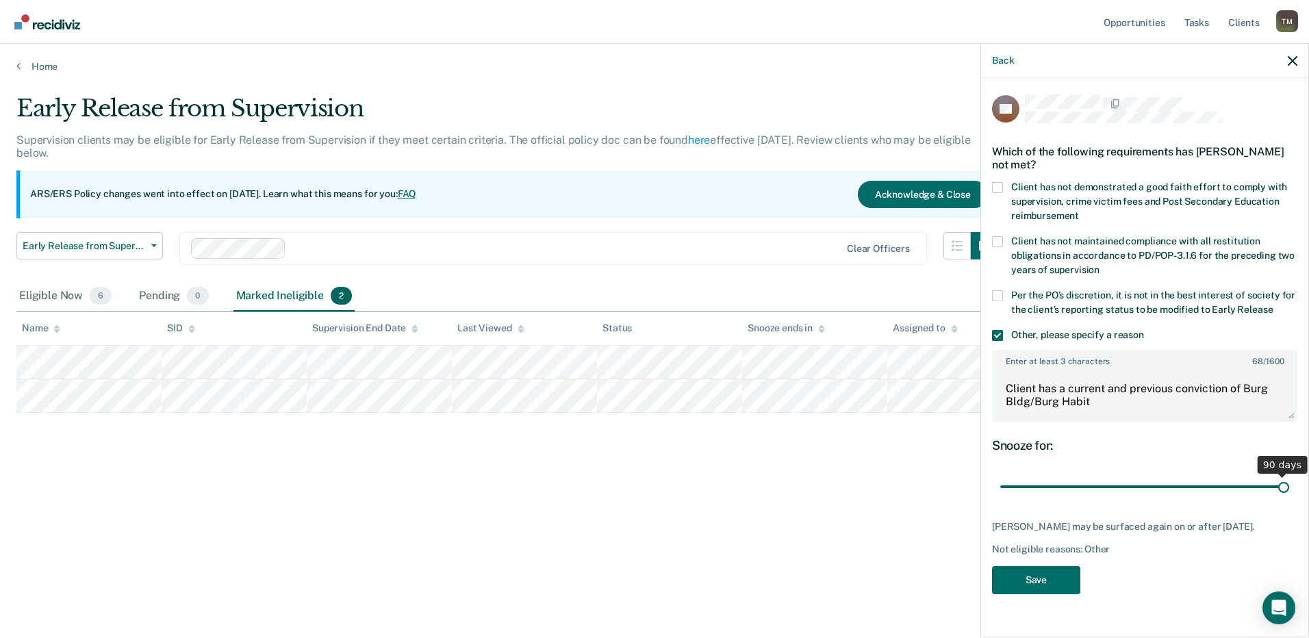
drag, startPoint x: 1095, startPoint y: 485, endPoint x: 1266, endPoint y: 491, distance: 170.6
type input "90"
click at [1289, 479] on input "range" at bounding box center [1144, 487] width 289 height 24
click at [1024, 577] on button "Save" at bounding box center [1036, 580] width 88 height 28
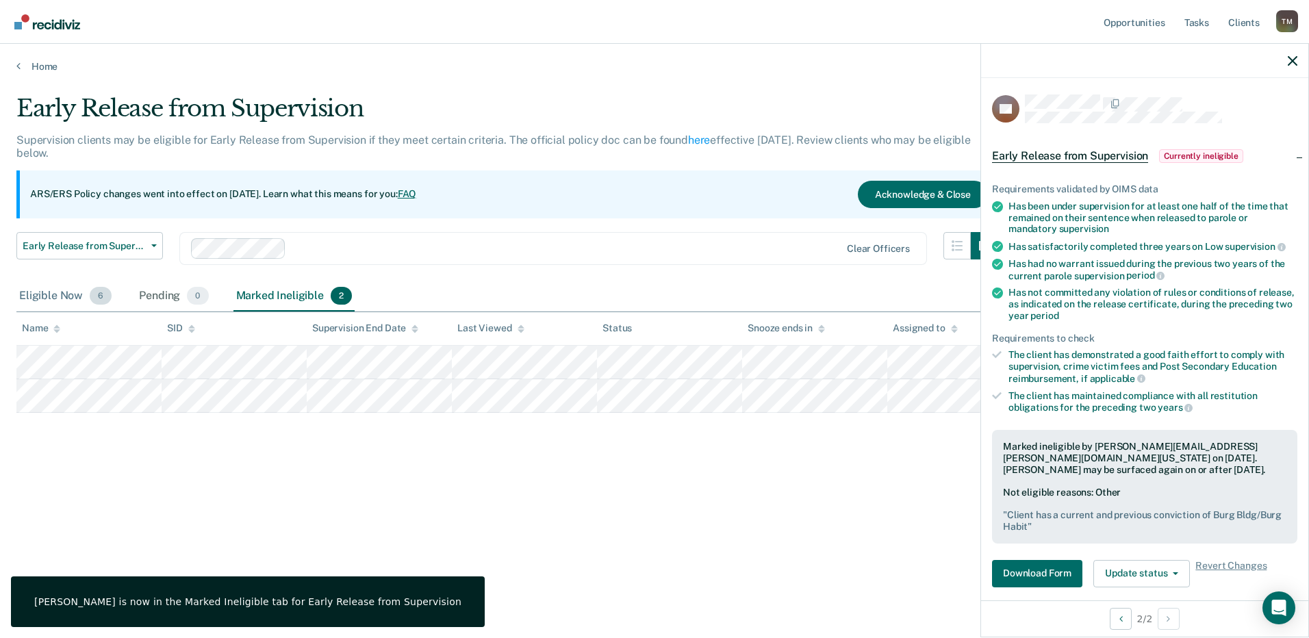
click at [52, 294] on div "Eligible Now 6" at bounding box center [65, 296] width 98 height 30
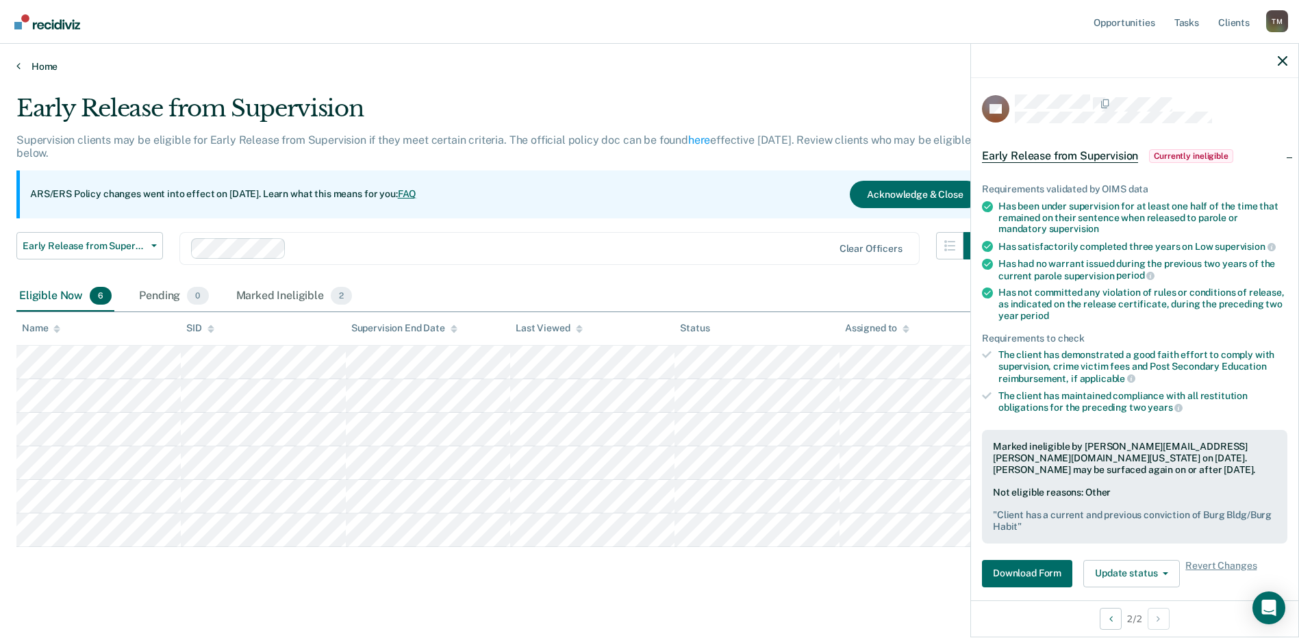
click at [45, 70] on link "Home" at bounding box center [649, 66] width 1266 height 12
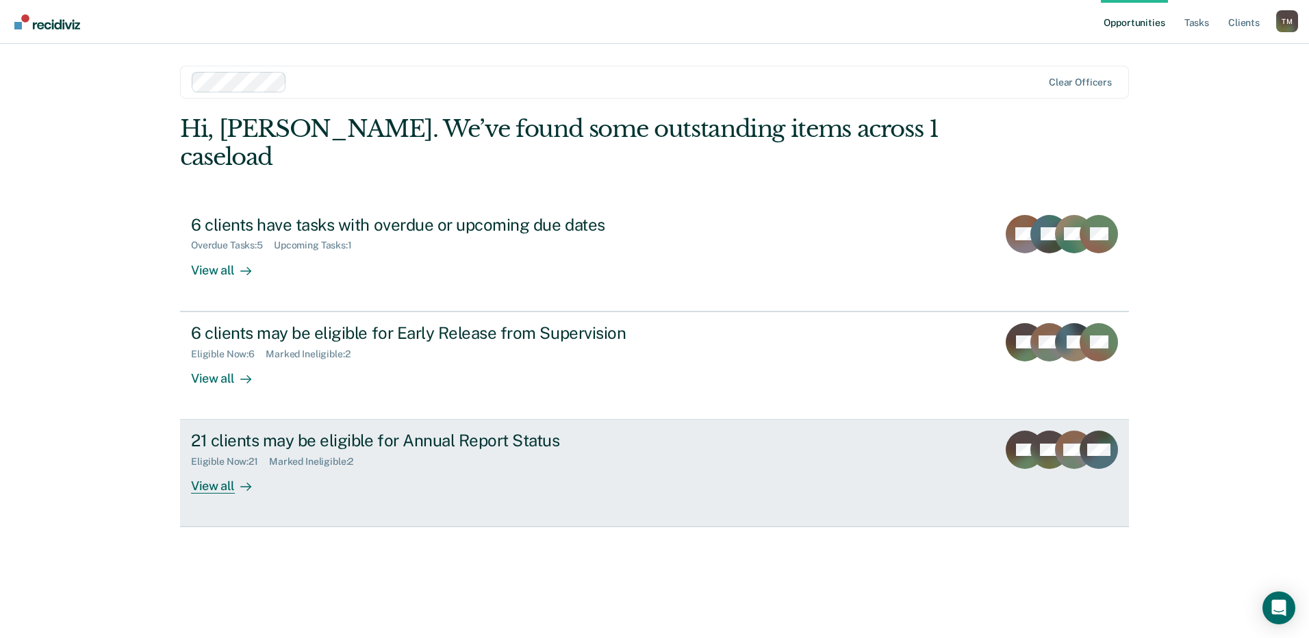
click at [196, 468] on div "View all" at bounding box center [229, 481] width 77 height 27
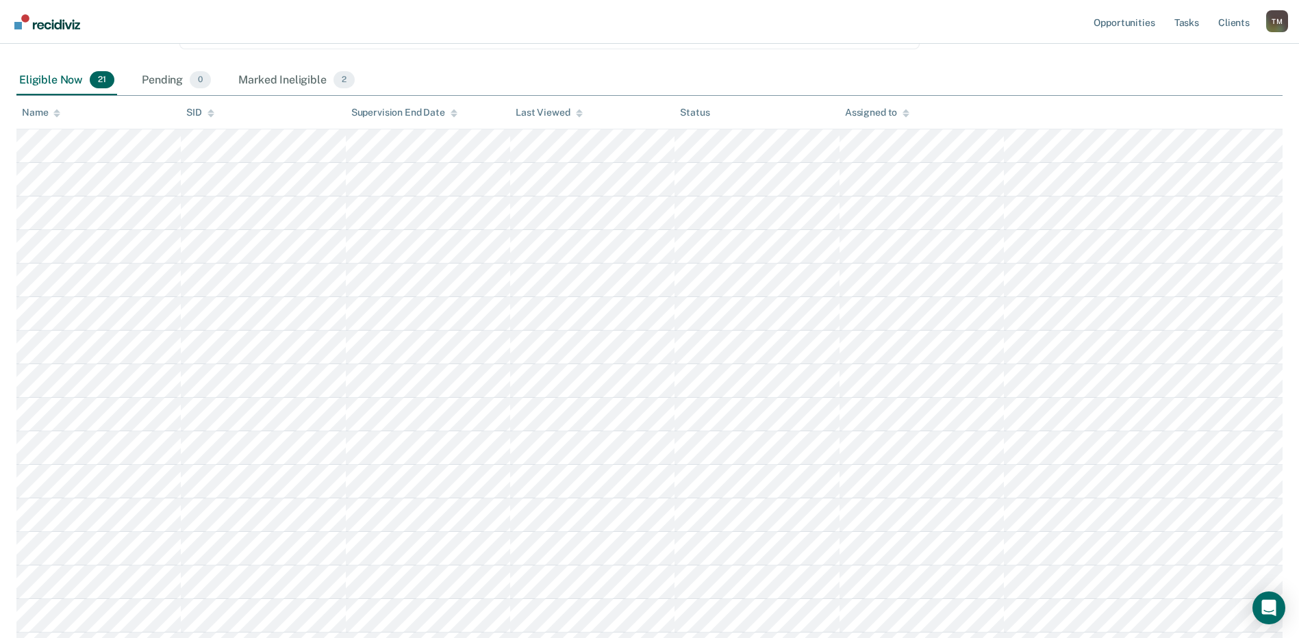
scroll to position [205, 0]
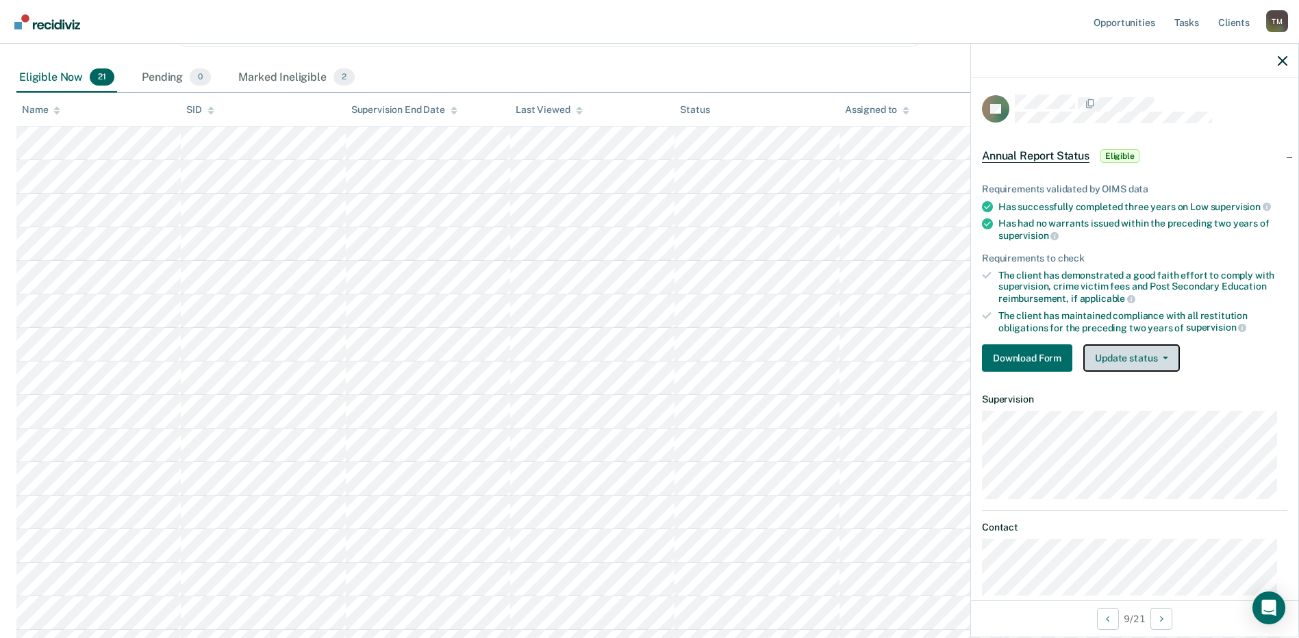
drag, startPoint x: 1173, startPoint y: 353, endPoint x: 1151, endPoint y: 372, distance: 28.6
click at [1171, 353] on button "Update status" at bounding box center [1131, 357] width 97 height 27
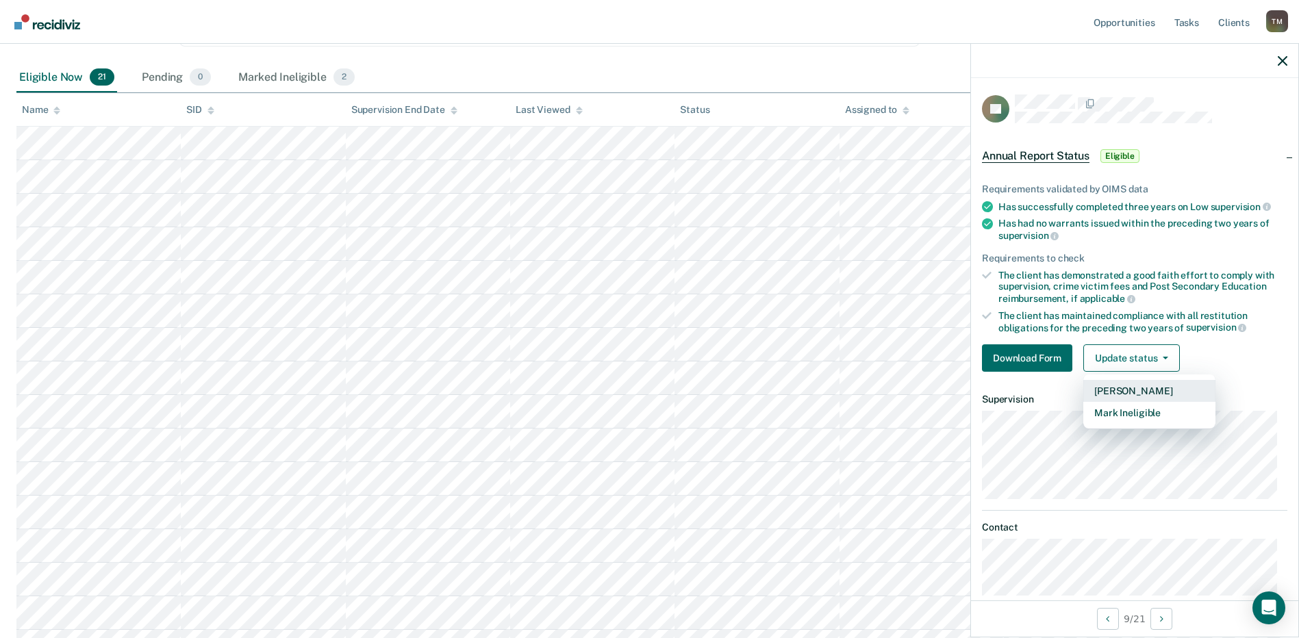
click at [1143, 390] on button "[PERSON_NAME]" at bounding box center [1149, 391] width 132 height 22
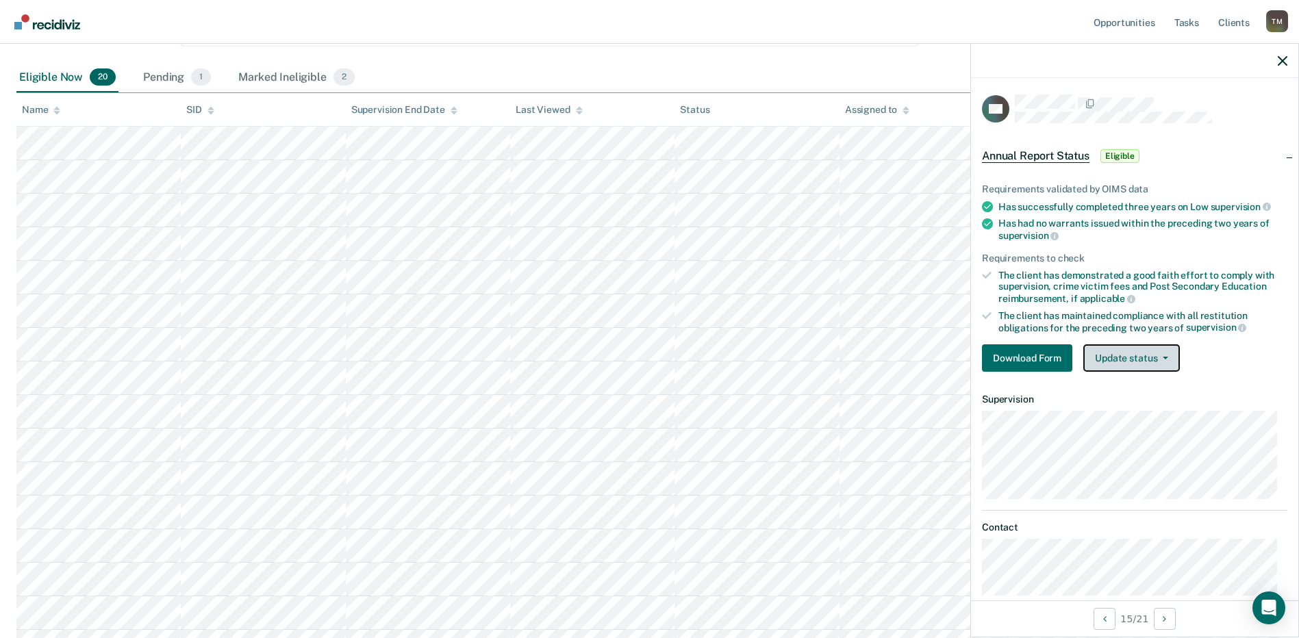
drag, startPoint x: 1165, startPoint y: 361, endPoint x: 1158, endPoint y: 376, distance: 16.8
click at [1162, 361] on button "Update status" at bounding box center [1131, 357] width 97 height 27
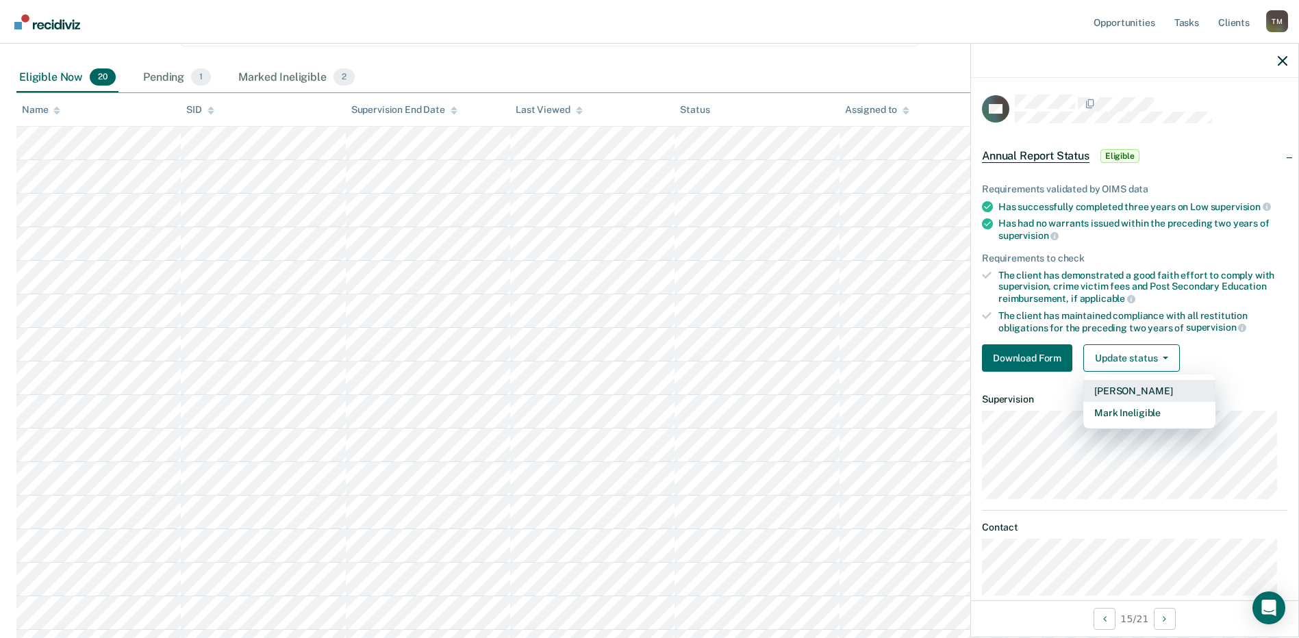
click at [1144, 396] on button "[PERSON_NAME]" at bounding box center [1149, 391] width 132 height 22
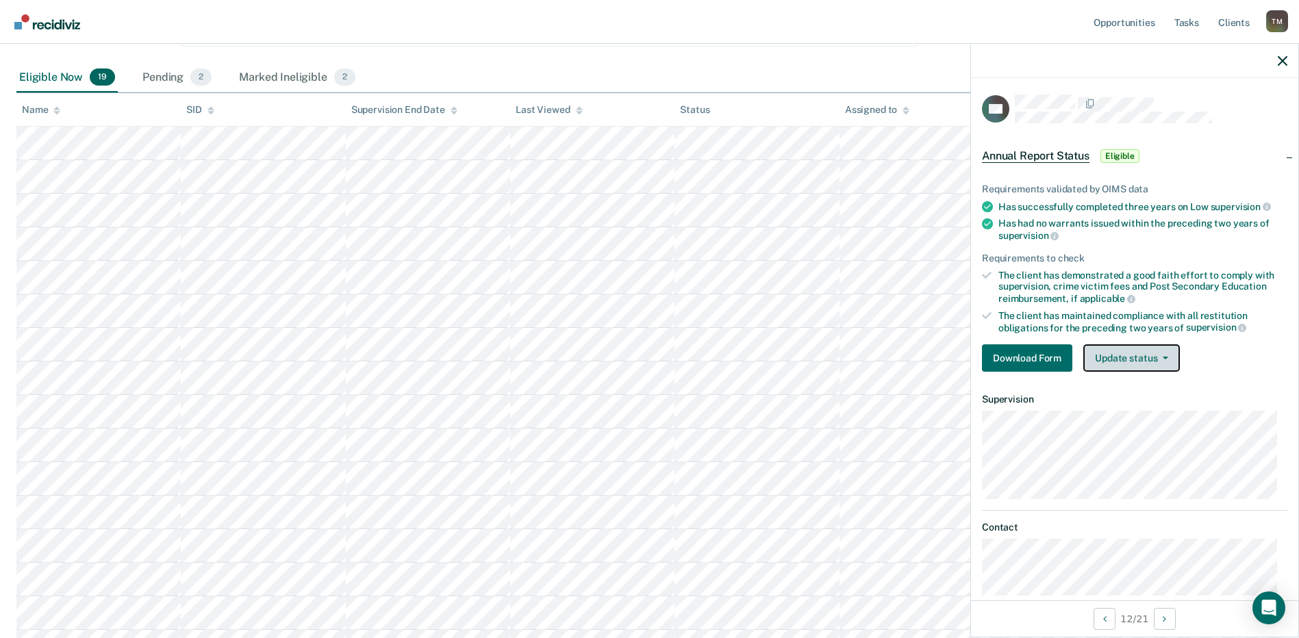
click at [1155, 350] on button "Update status" at bounding box center [1131, 357] width 97 height 27
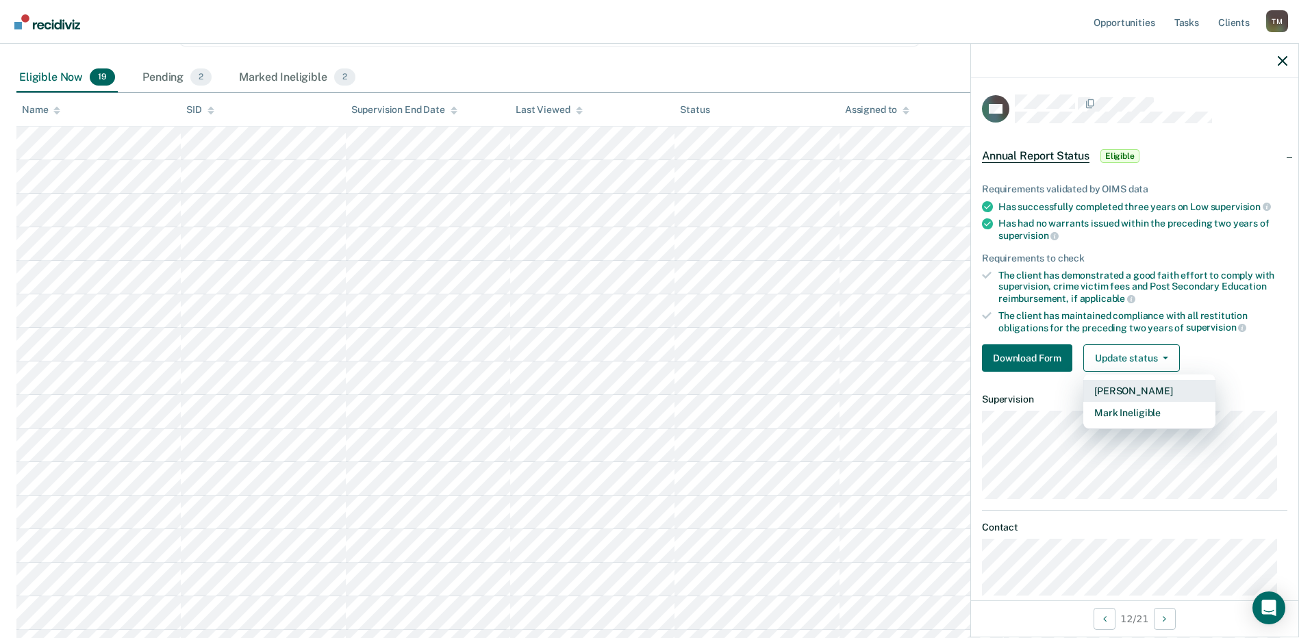
click at [1139, 389] on button "[PERSON_NAME]" at bounding box center [1149, 391] width 132 height 22
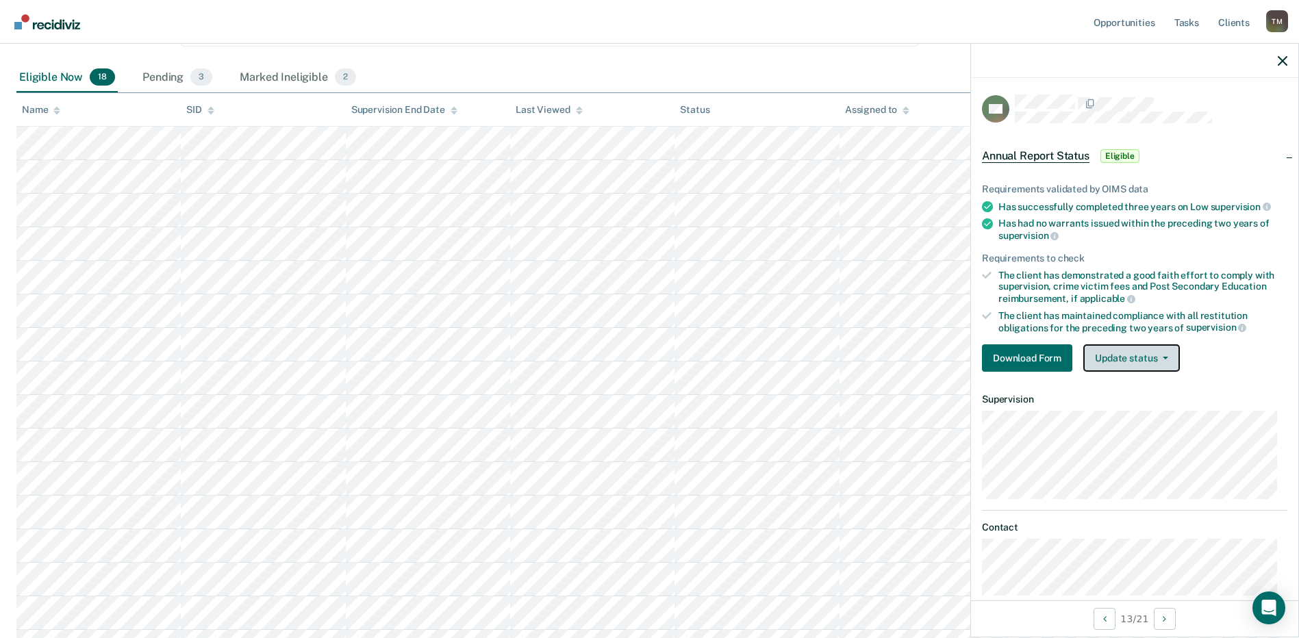
click at [1162, 350] on button "Update status" at bounding box center [1131, 357] width 97 height 27
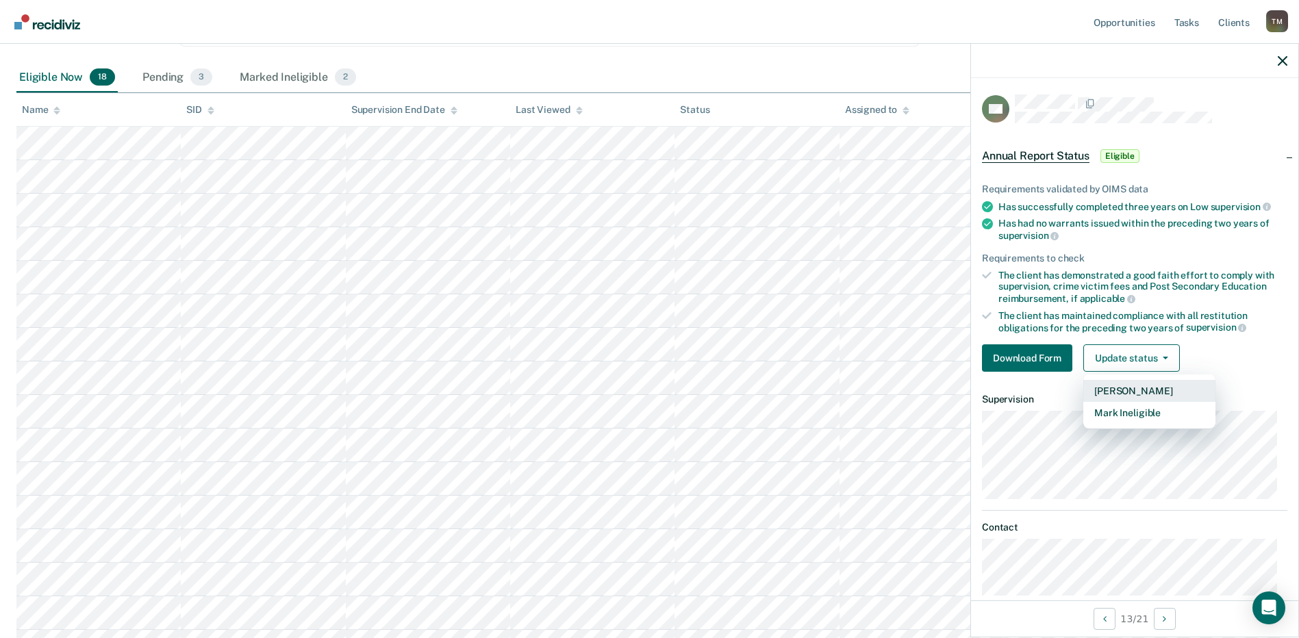
click at [1158, 389] on button "[PERSON_NAME]" at bounding box center [1149, 391] width 132 height 22
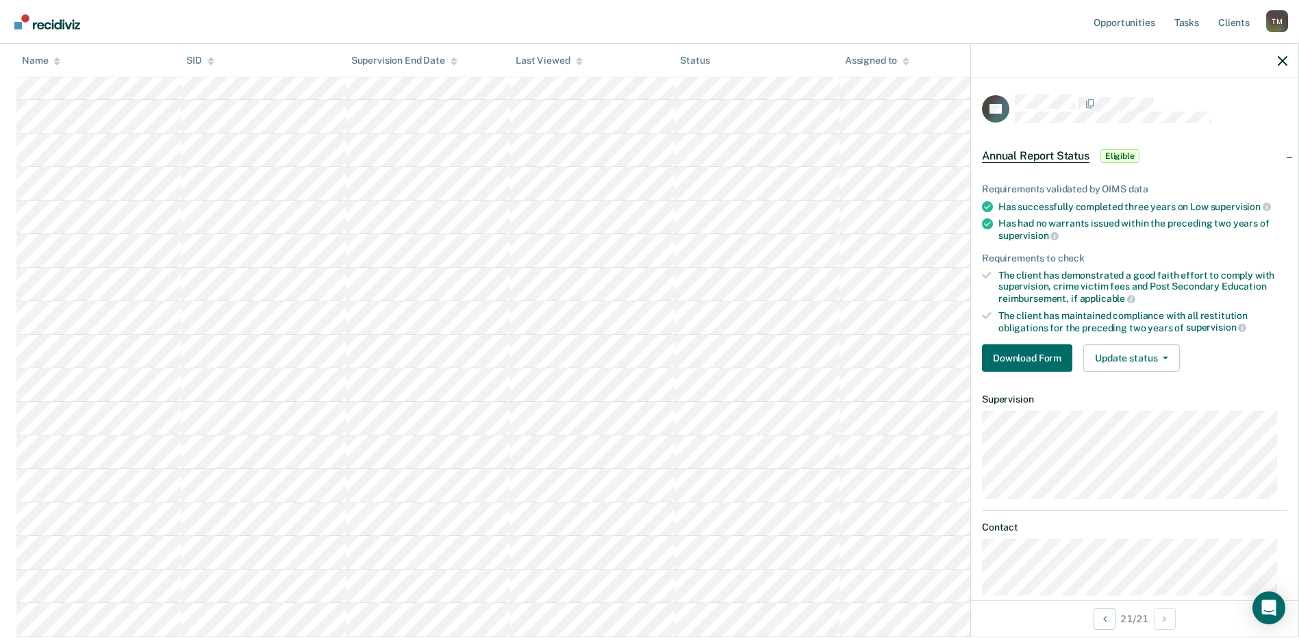
scroll to position [0, 0]
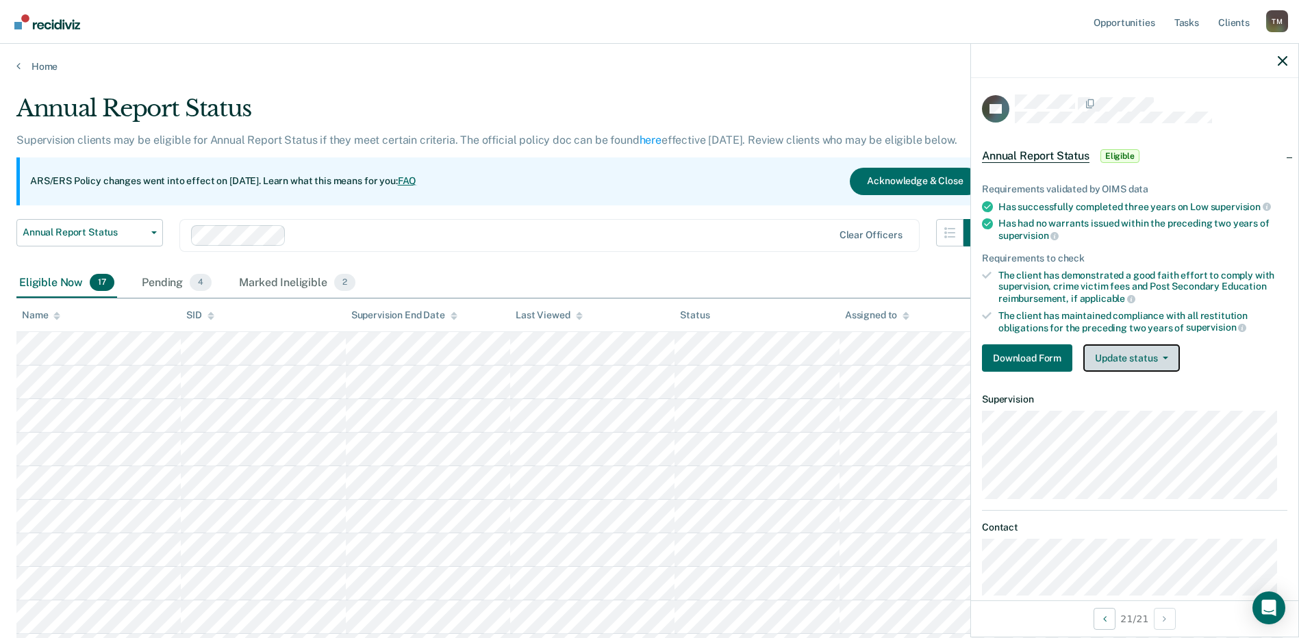
click at [1164, 363] on button "Update status" at bounding box center [1131, 357] width 97 height 27
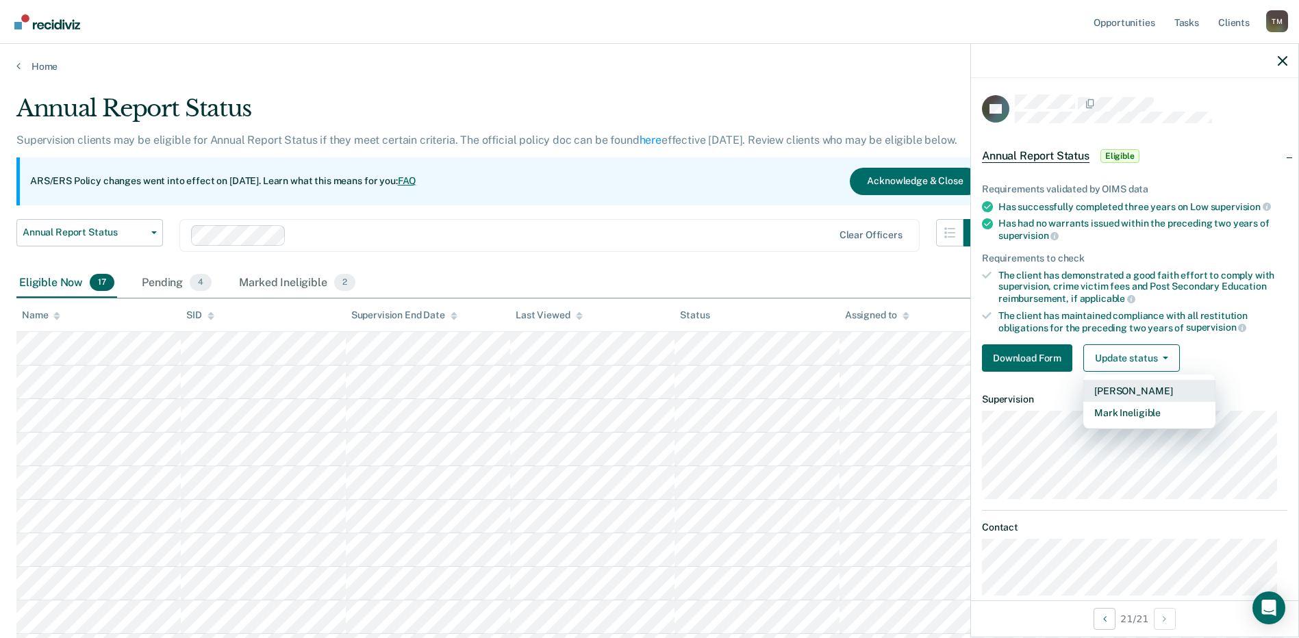
click at [1141, 389] on button "[PERSON_NAME]" at bounding box center [1149, 391] width 132 height 22
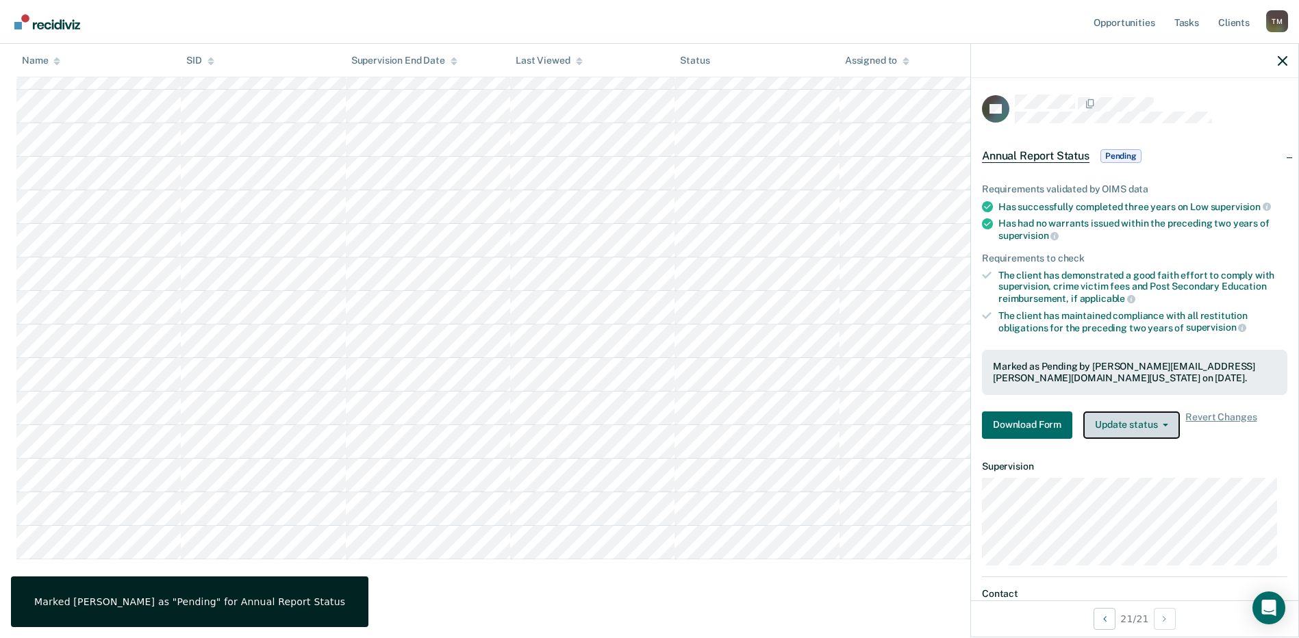
scroll to position [329, 0]
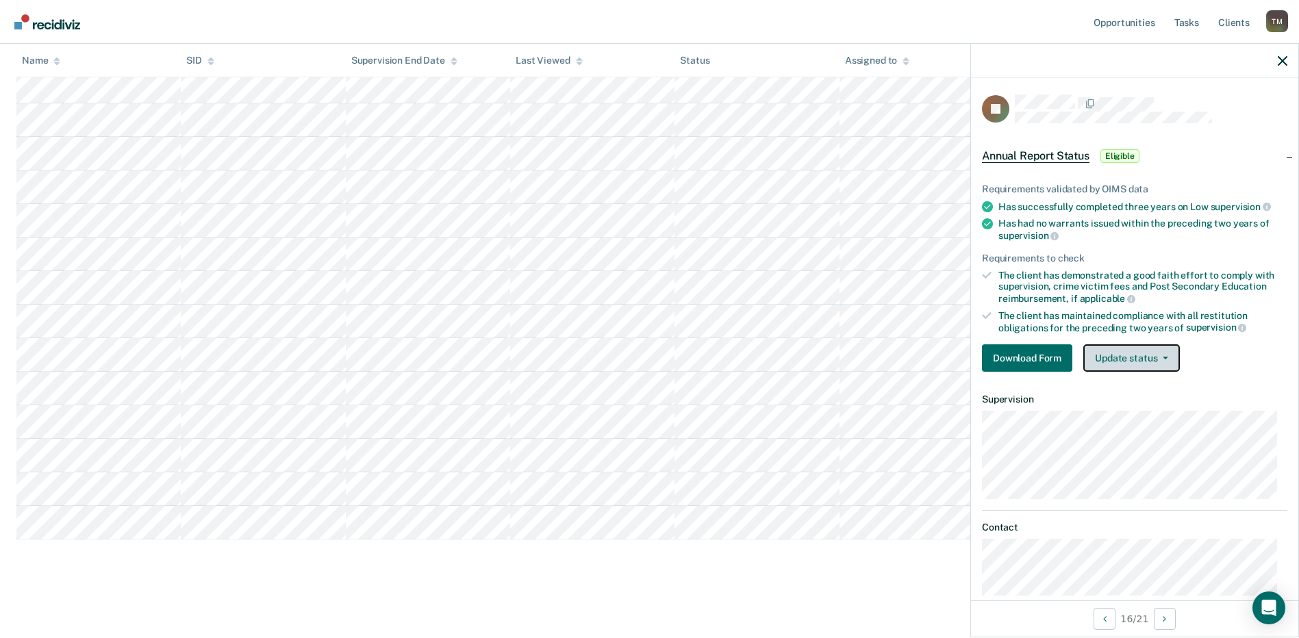
click at [1166, 359] on button "Update status" at bounding box center [1131, 357] width 97 height 27
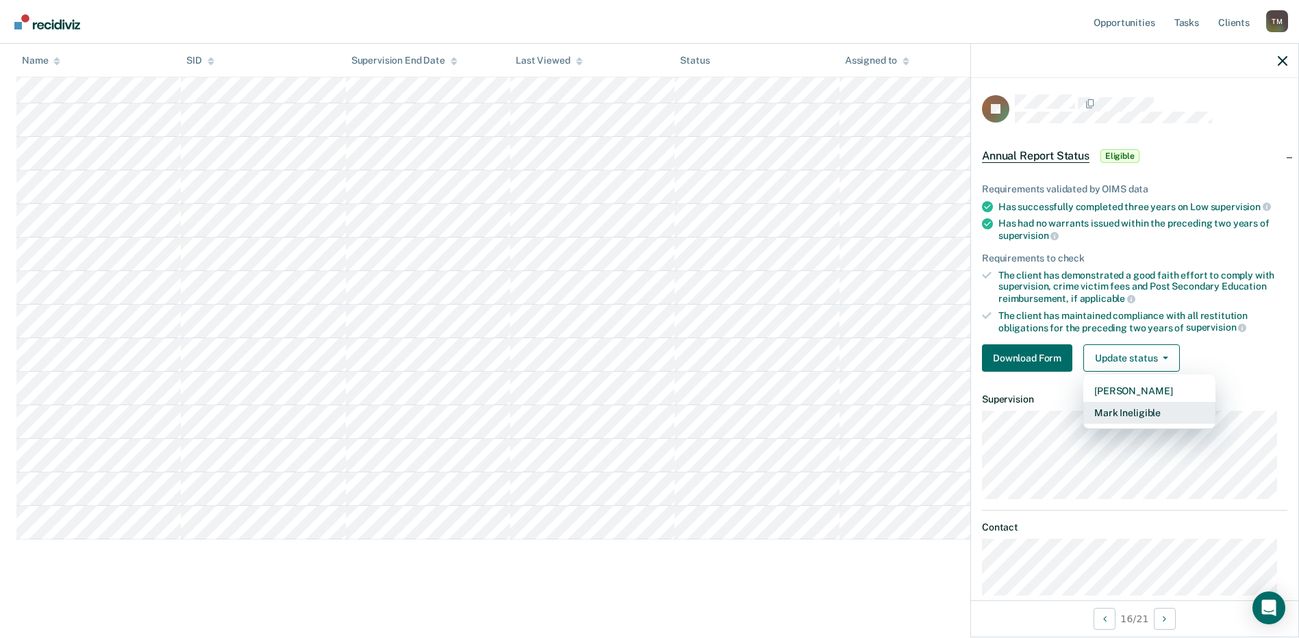
click at [1143, 412] on button "Mark Ineligible" at bounding box center [1149, 413] width 132 height 22
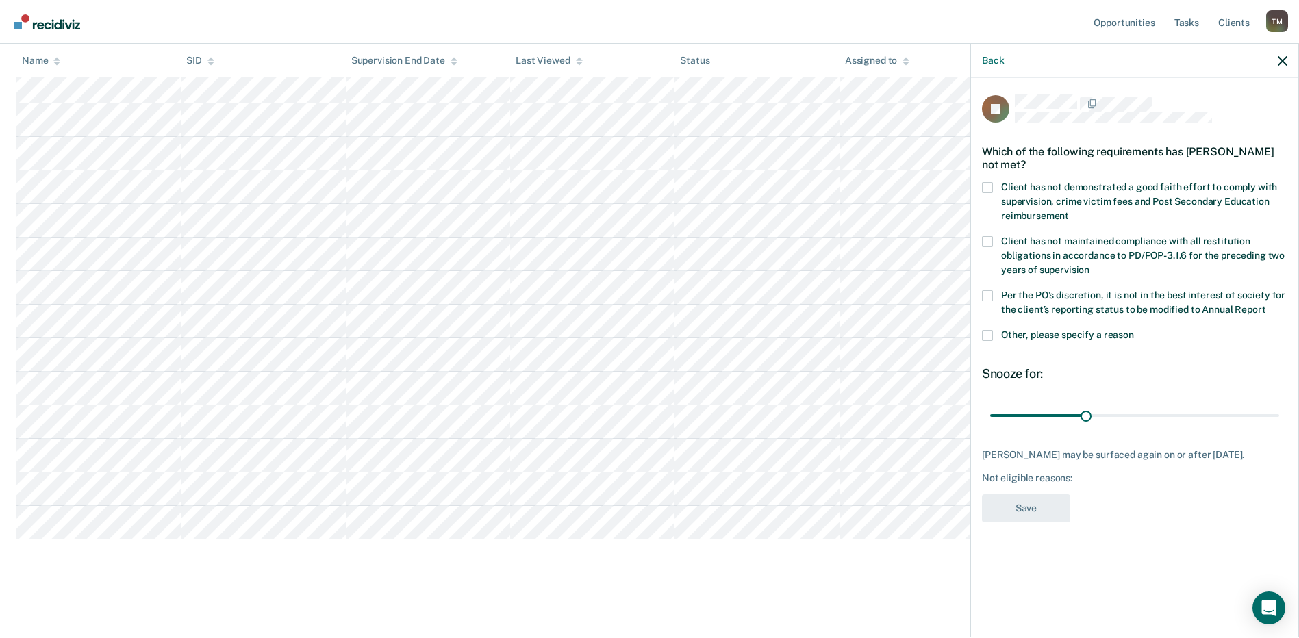
click at [988, 294] on span at bounding box center [987, 295] width 11 height 11
click at [1265, 305] on input "Per the PO’s discretion, it is not in the best interest of society for the clie…" at bounding box center [1265, 305] width 0 height 0
drag, startPoint x: 1088, startPoint y: 413, endPoint x: 1289, endPoint y: 413, distance: 200.6
type input "90"
click at [1279, 413] on input "range" at bounding box center [1134, 415] width 289 height 24
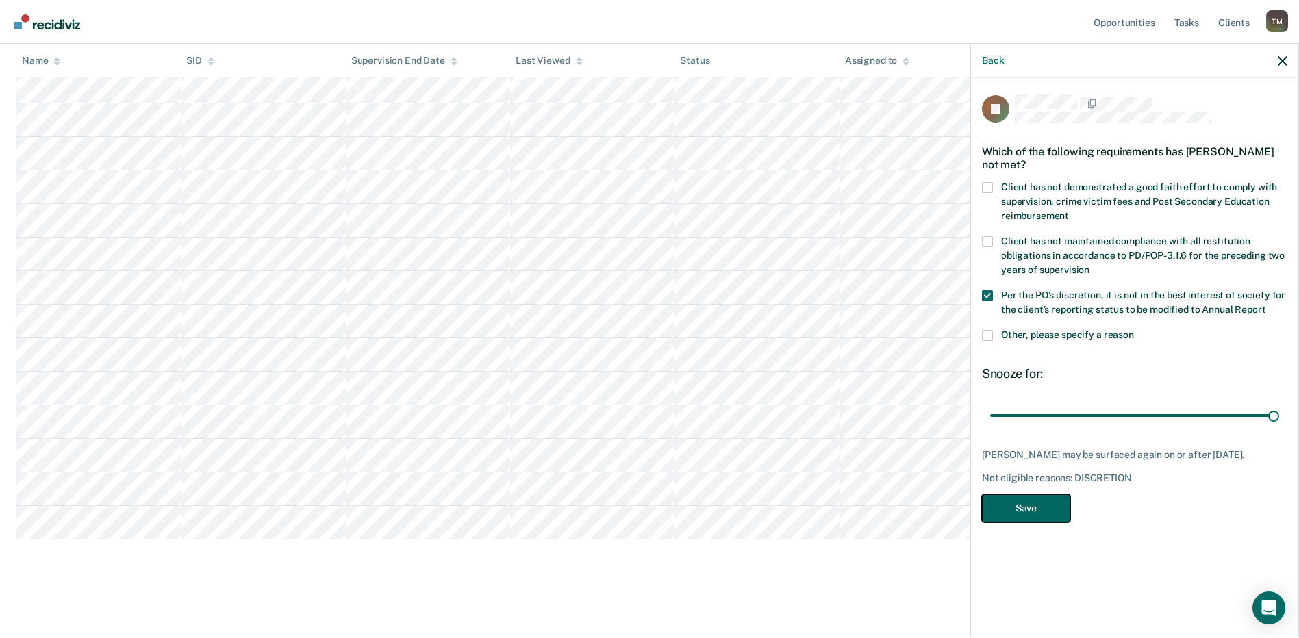
click at [1040, 514] on button "Save" at bounding box center [1026, 508] width 88 height 28
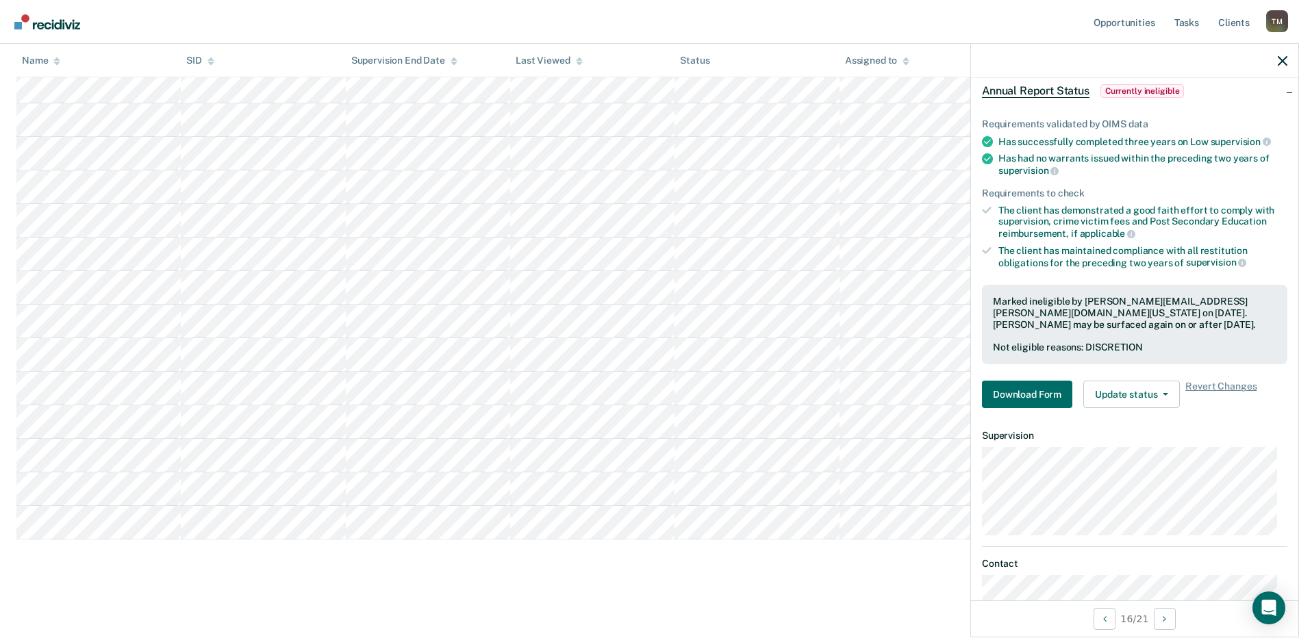
scroll to position [0, 0]
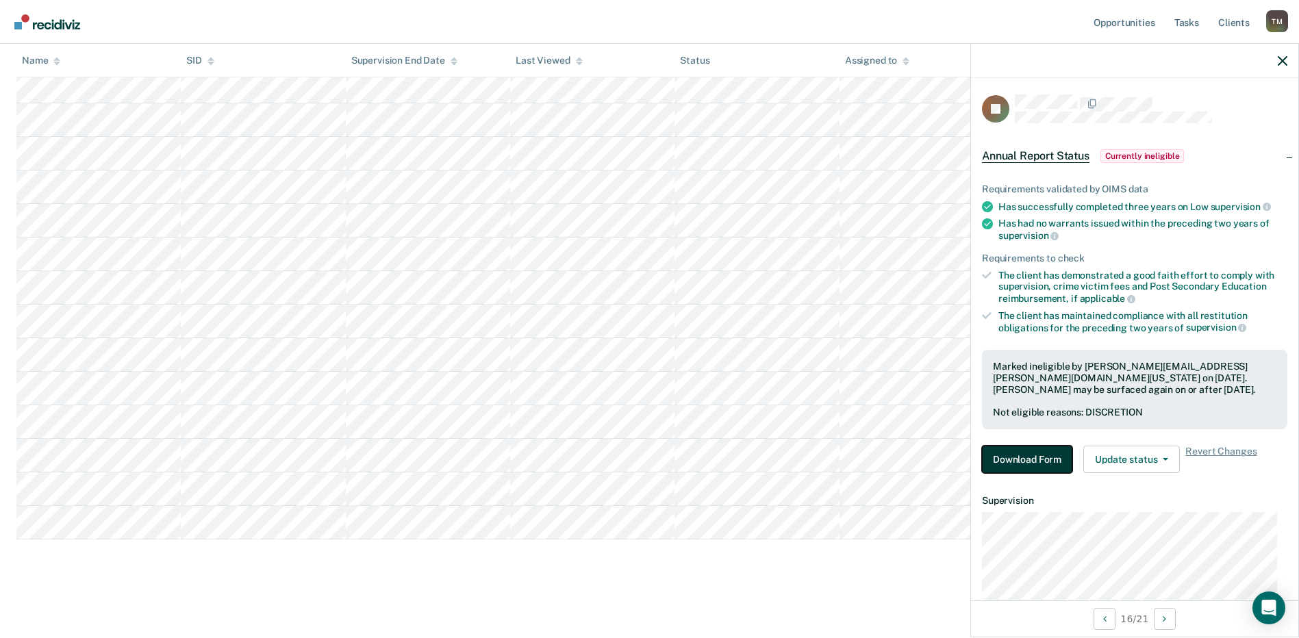
click at [1003, 461] on button "Download Form" at bounding box center [1027, 459] width 90 height 27
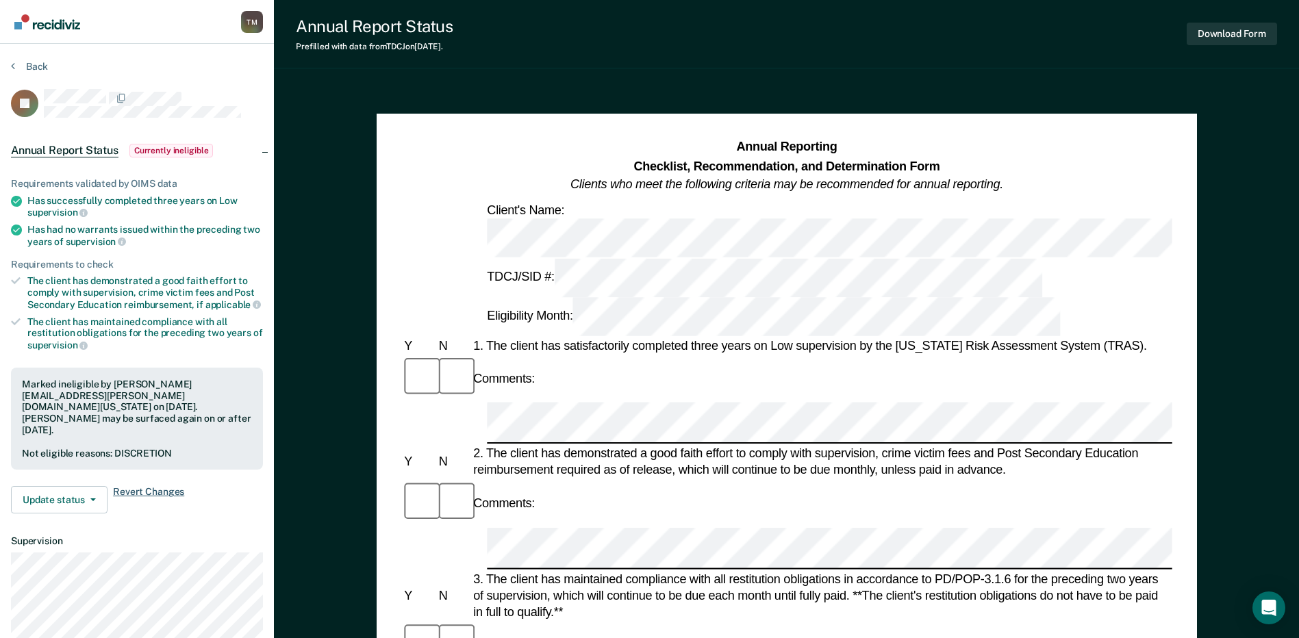
click at [153, 486] on span "Revert Changes" at bounding box center [148, 499] width 71 height 27
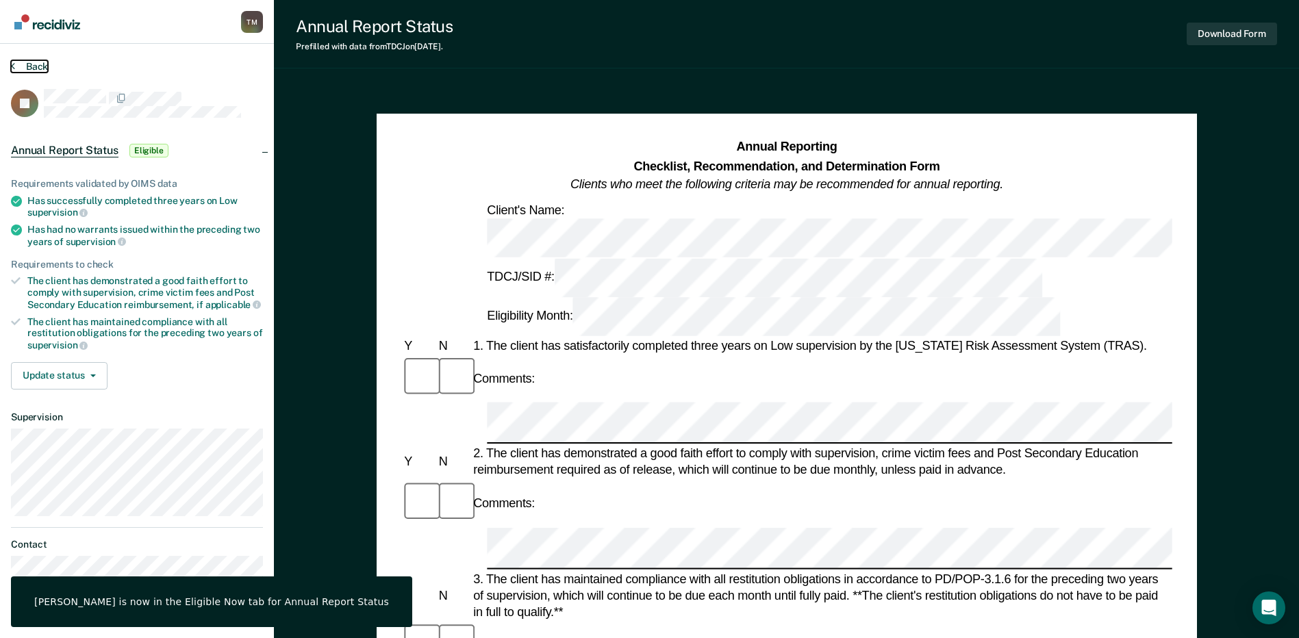
click at [12, 62] on icon at bounding box center [13, 65] width 4 height 11
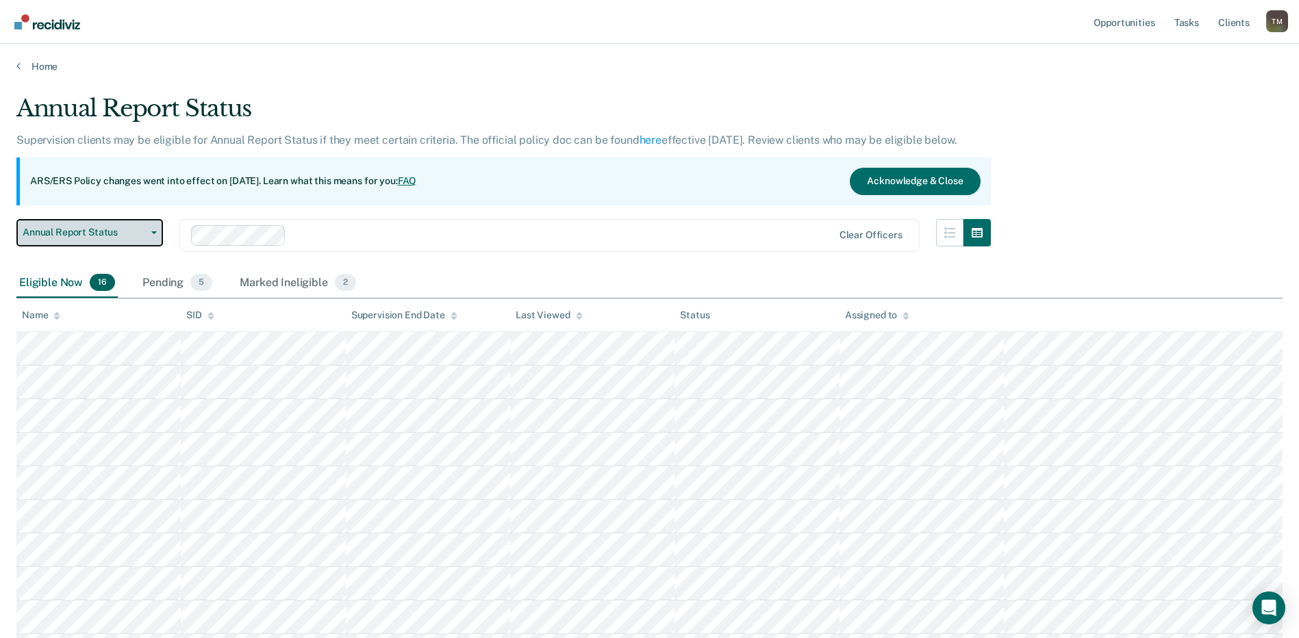
click at [155, 242] on button "Annual Report Status" at bounding box center [89, 232] width 146 height 27
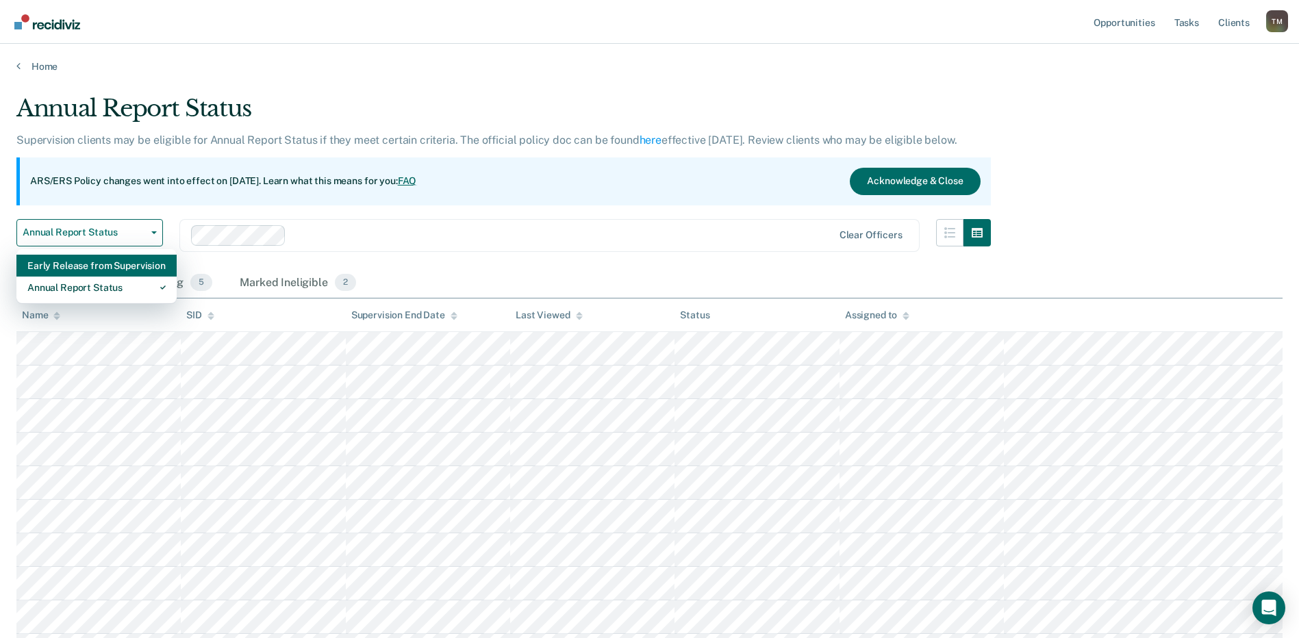
click at [131, 267] on div "Early Release from Supervision" at bounding box center [96, 266] width 138 height 22
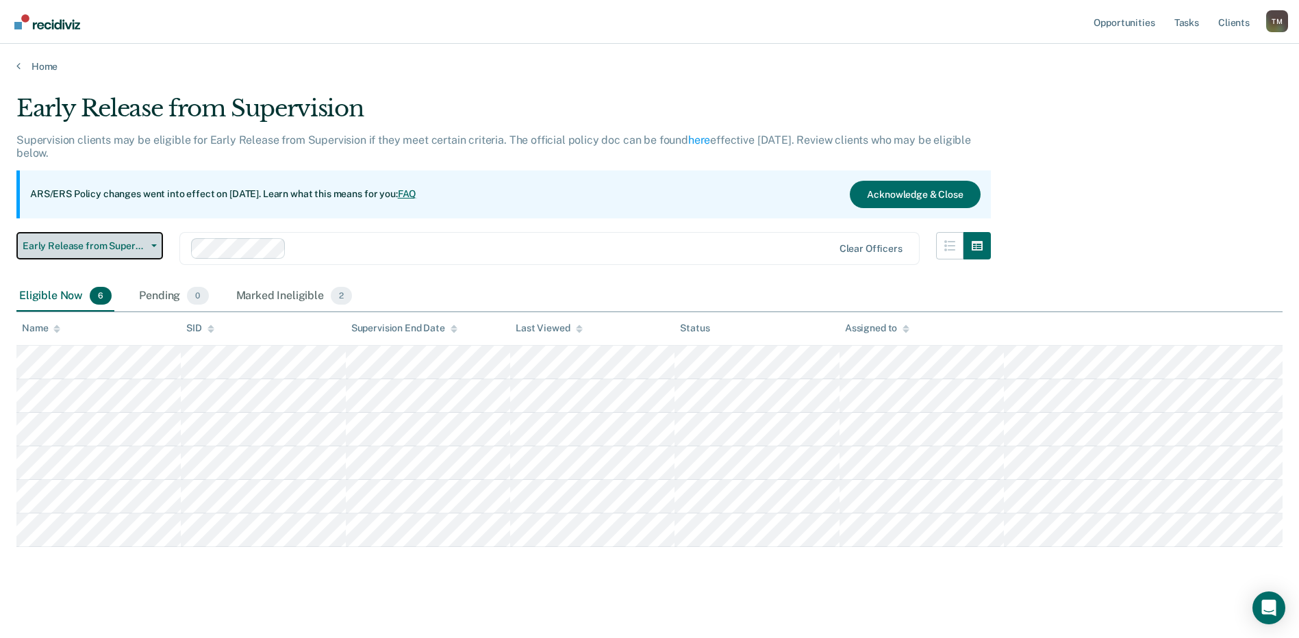
click at [156, 250] on button "Early Release from Supervision" at bounding box center [89, 245] width 146 height 27
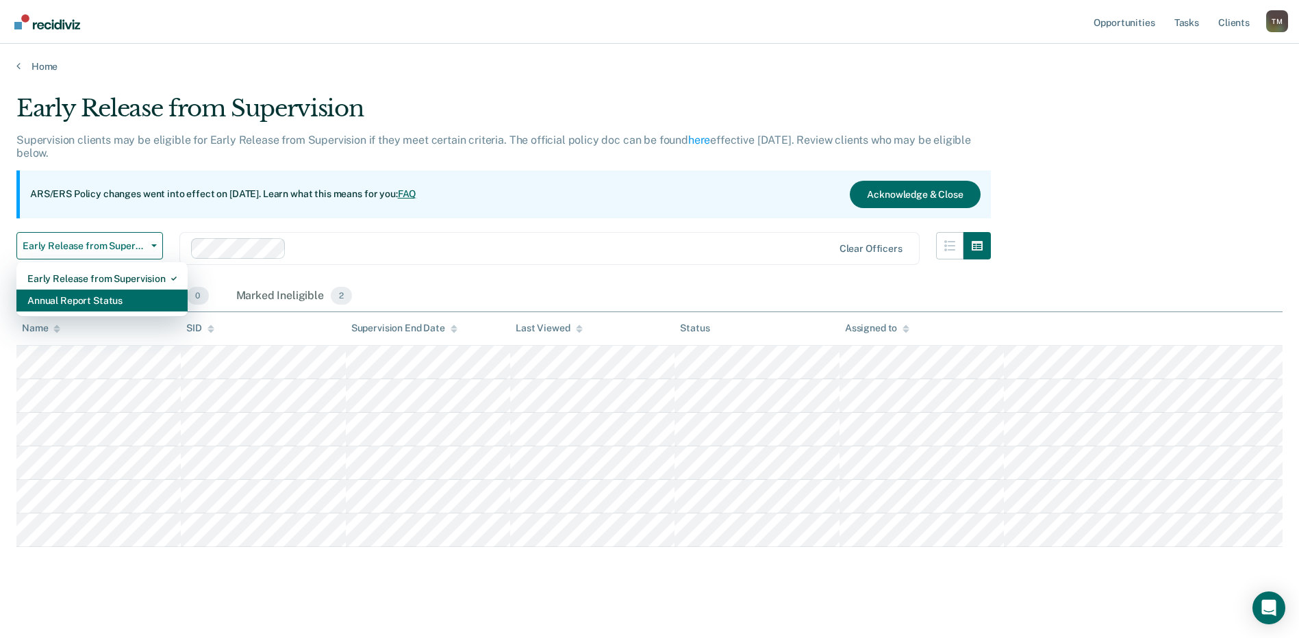
click at [119, 294] on div "Annual Report Status" at bounding box center [101, 301] width 149 height 22
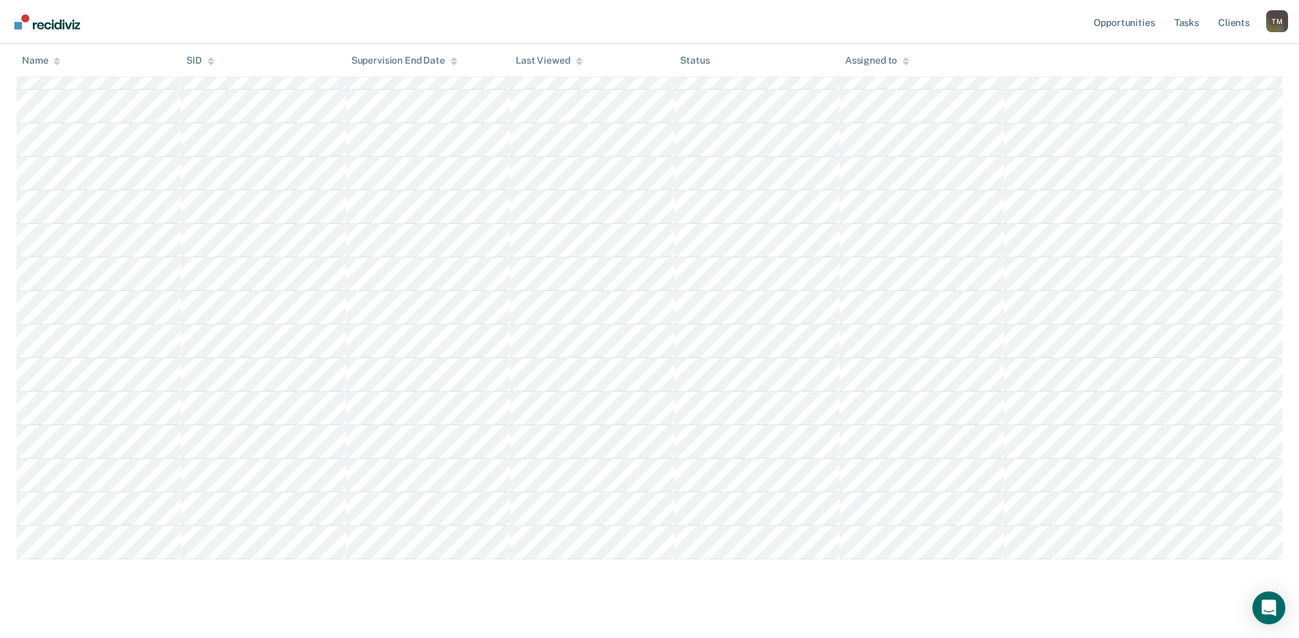
scroll to position [329, 0]
